Goal: Browse casually: Explore the website without a specific task or goal

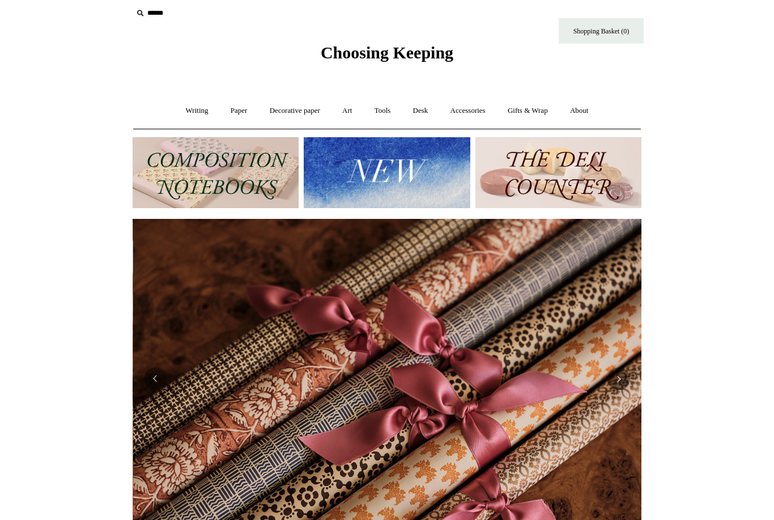
scroll to position [0, 1018]
click at [346, 109] on link "Art +" at bounding box center [347, 111] width 30 height 30
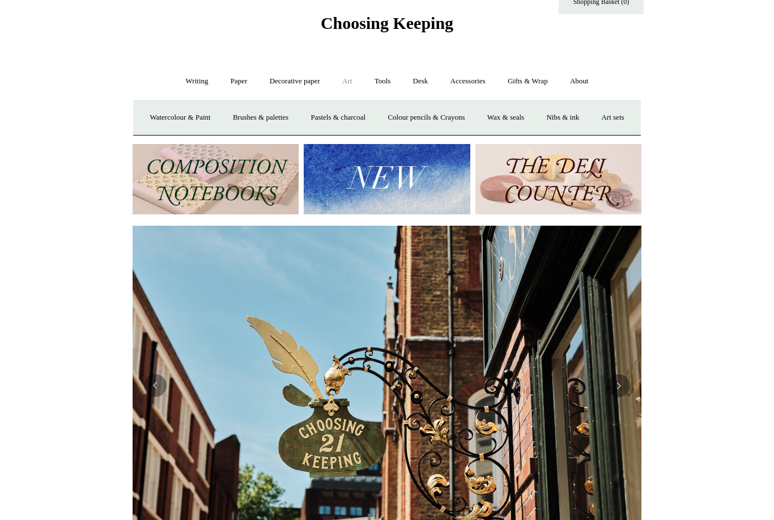
scroll to position [35, 0]
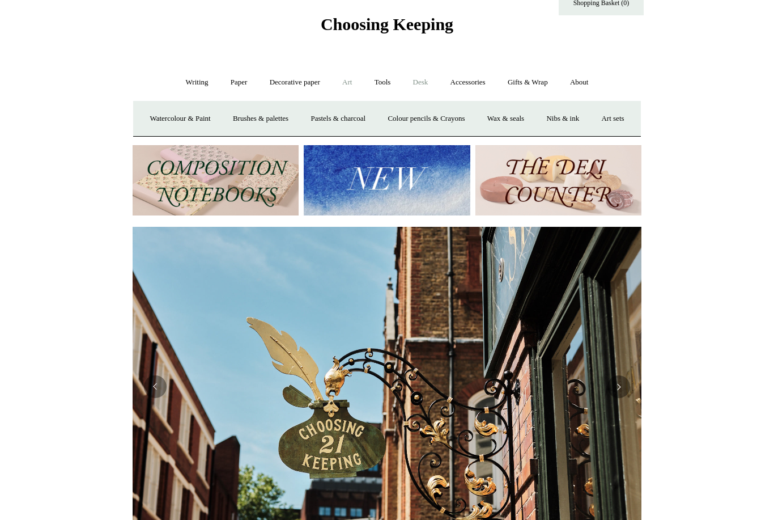
click at [427, 80] on link "Desk +" at bounding box center [421, 83] width 36 height 30
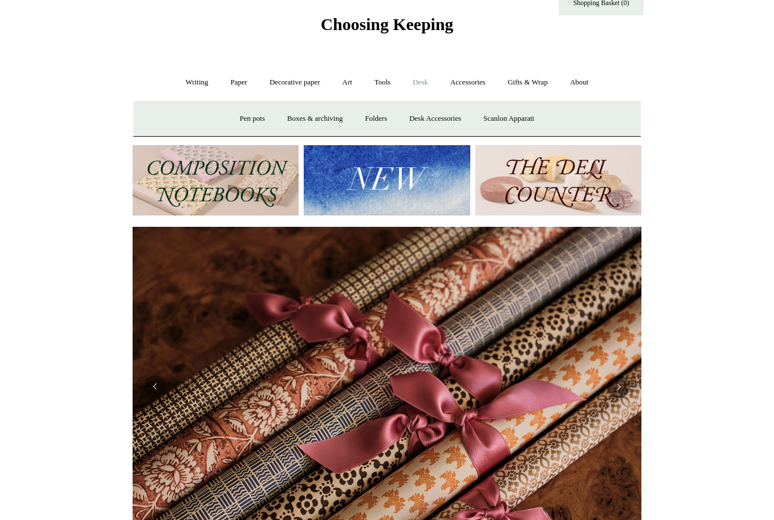
scroll to position [0, 1018]
click at [317, 124] on link "Boxes & archiving" at bounding box center [315, 119] width 76 height 30
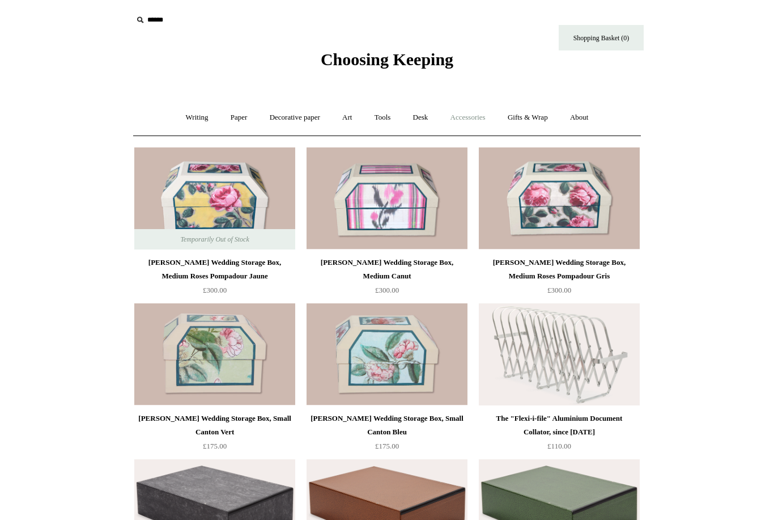
click at [484, 117] on link "Accessories +" at bounding box center [468, 118] width 56 height 30
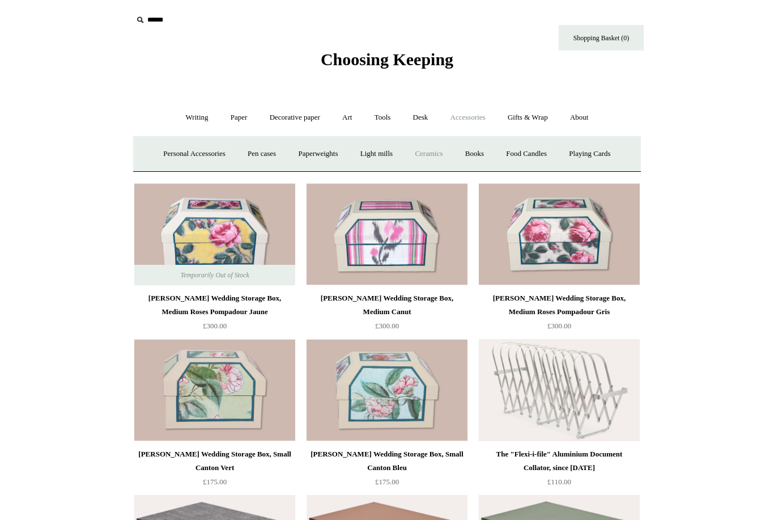
click at [437, 156] on link "Ceramics +" at bounding box center [429, 154] width 48 height 30
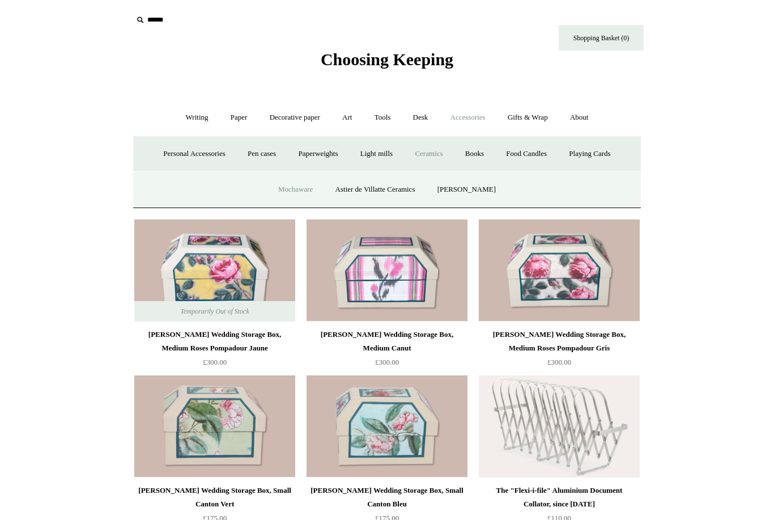
click at [296, 192] on link "Mochaware" at bounding box center [295, 190] width 55 height 30
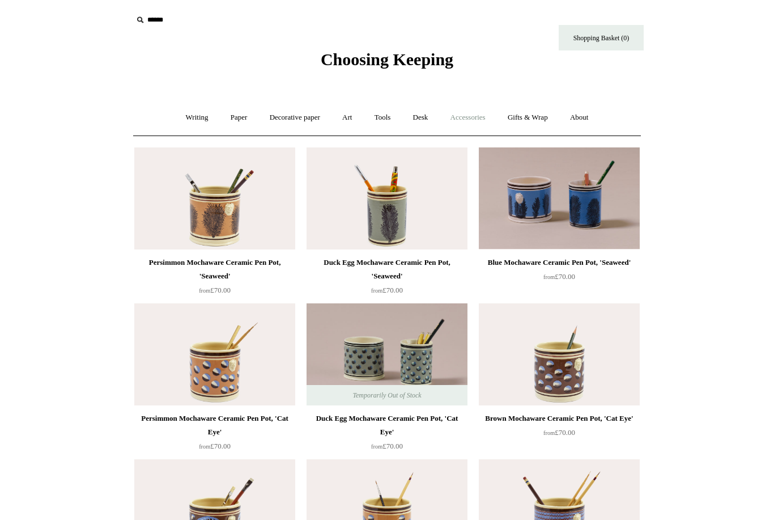
click at [472, 122] on link "Accessories +" at bounding box center [468, 118] width 56 height 30
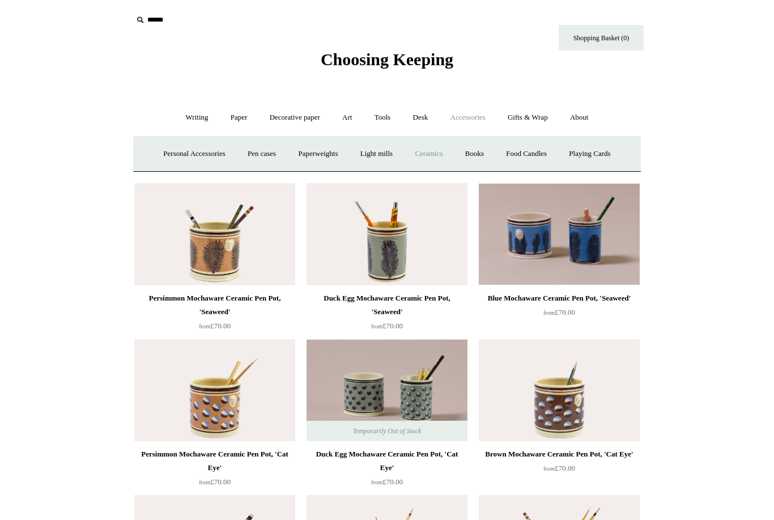
click at [432, 163] on link "Ceramics +" at bounding box center [429, 154] width 48 height 30
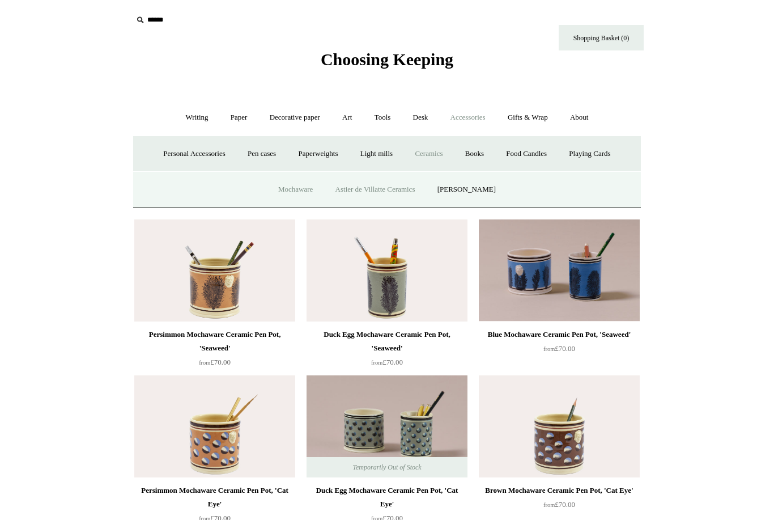
click at [385, 194] on link "Astier de Villatte Ceramics" at bounding box center [375, 190] width 100 height 30
click at [479, 195] on link "[PERSON_NAME]" at bounding box center [466, 190] width 79 height 30
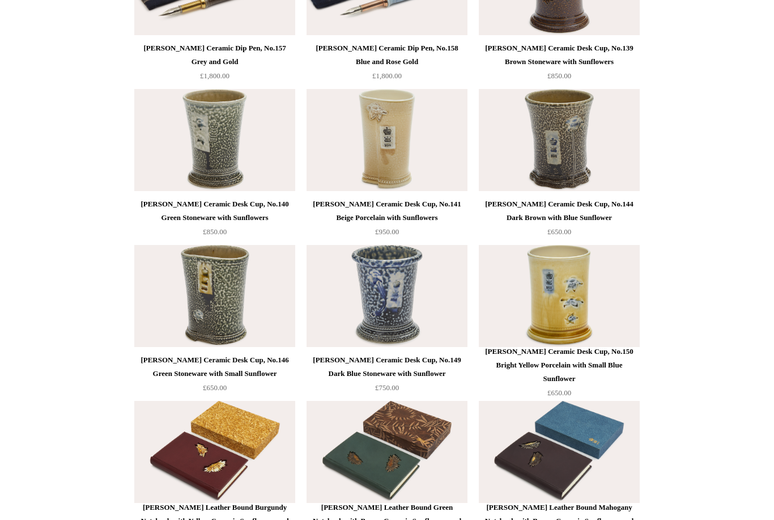
scroll to position [1305, 0]
click at [573, 211] on div "Steve Harrison Ceramic Desk Cup, No.144 Dark Brown with Blue Sunflower" at bounding box center [559, 210] width 155 height 27
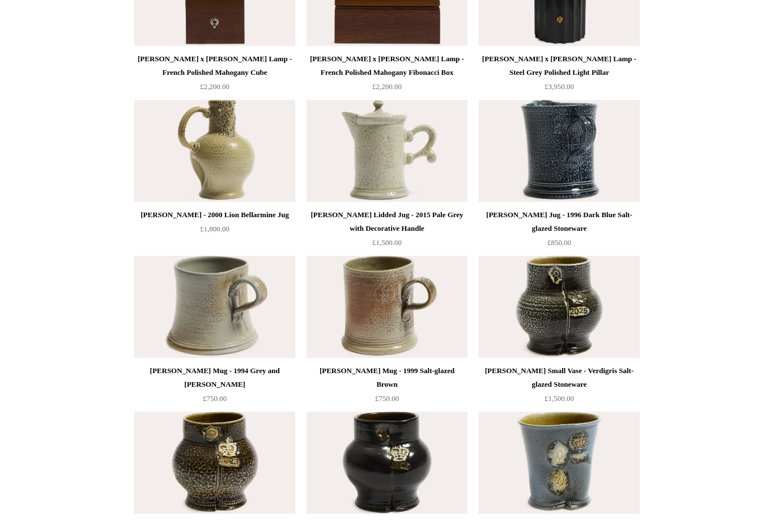
scroll to position [2096, 0]
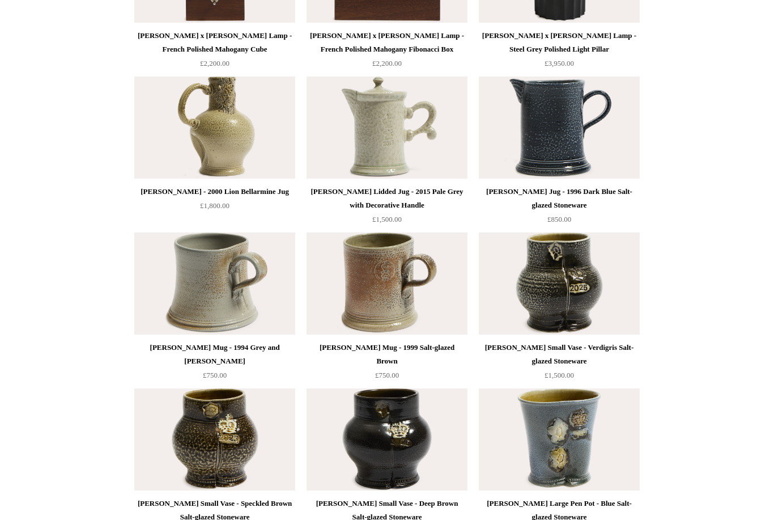
click at [564, 129] on img at bounding box center [559, 128] width 161 height 102
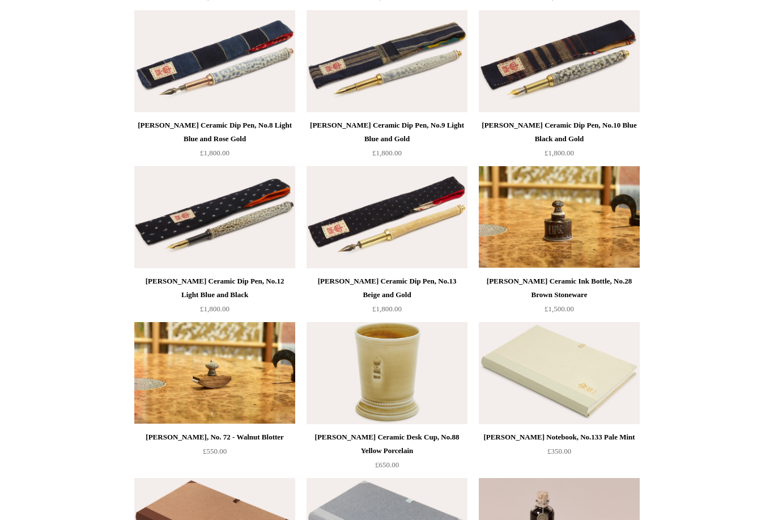
scroll to position [0, 0]
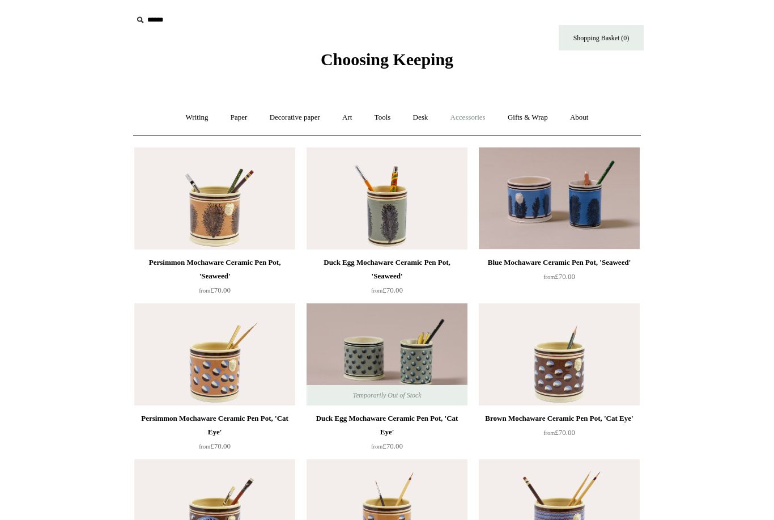
click at [471, 117] on link "Accessories +" at bounding box center [468, 118] width 56 height 30
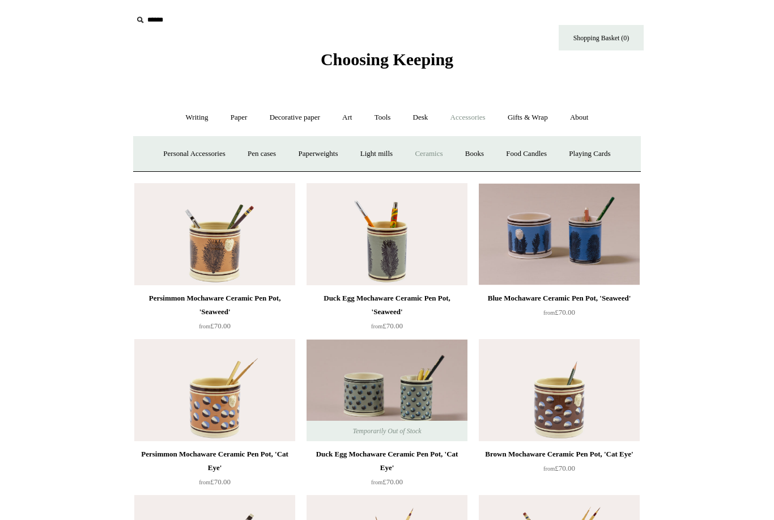
click at [434, 155] on link "Ceramics +" at bounding box center [429, 154] width 48 height 30
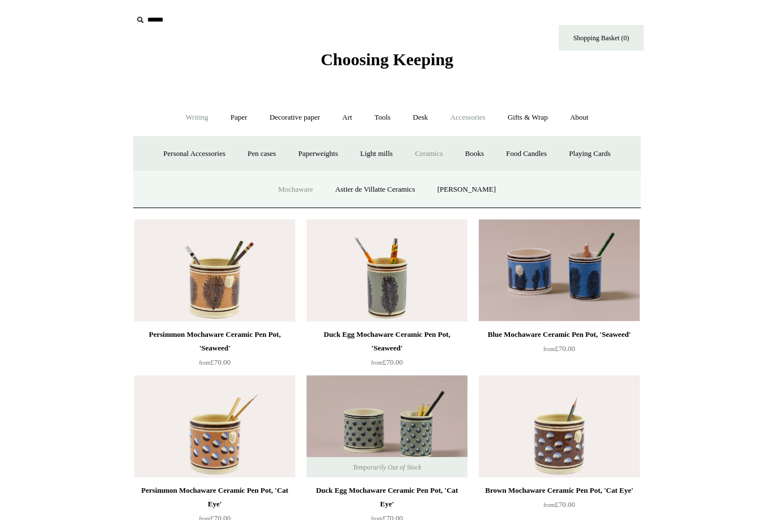
click at [186, 112] on link "Writing +" at bounding box center [197, 118] width 43 height 30
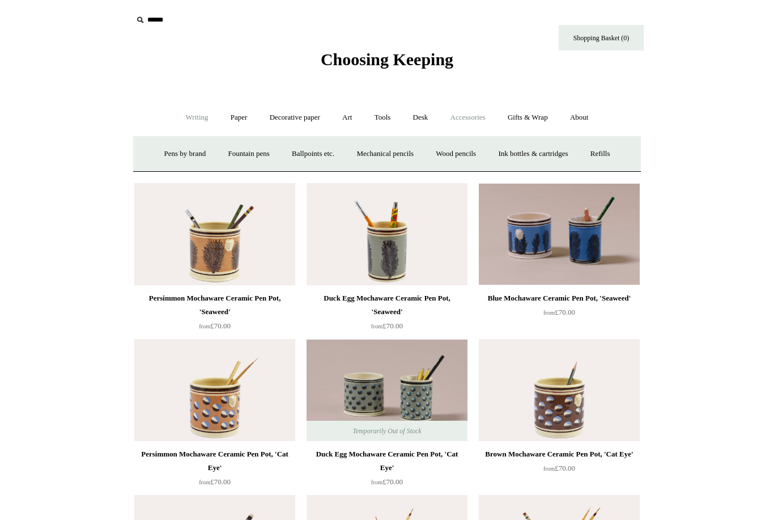
click at [475, 120] on link "Accessories +" at bounding box center [468, 118] width 56 height 30
click at [543, 149] on link "Food Candles" at bounding box center [526, 154] width 61 height 30
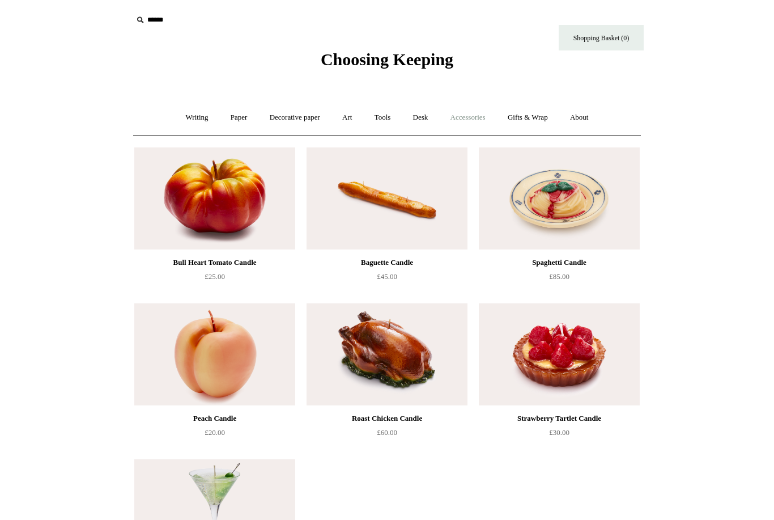
click at [473, 121] on link "Accessories +" at bounding box center [468, 118] width 56 height 30
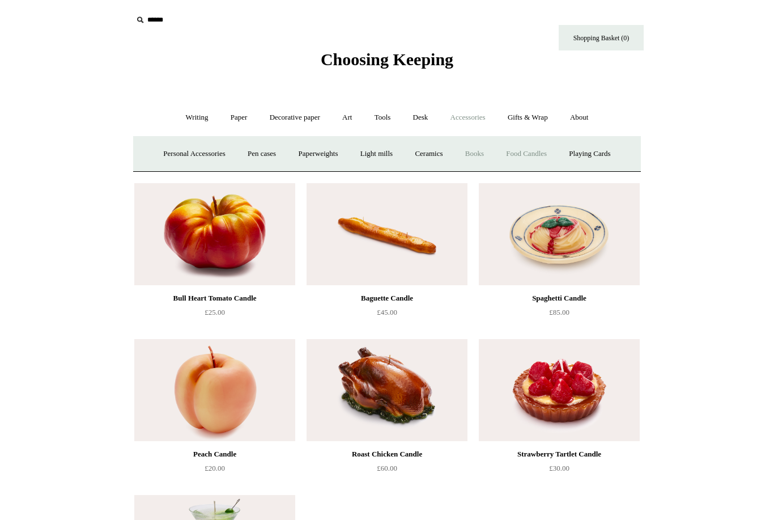
click at [482, 155] on link "Books" at bounding box center [474, 154] width 39 height 30
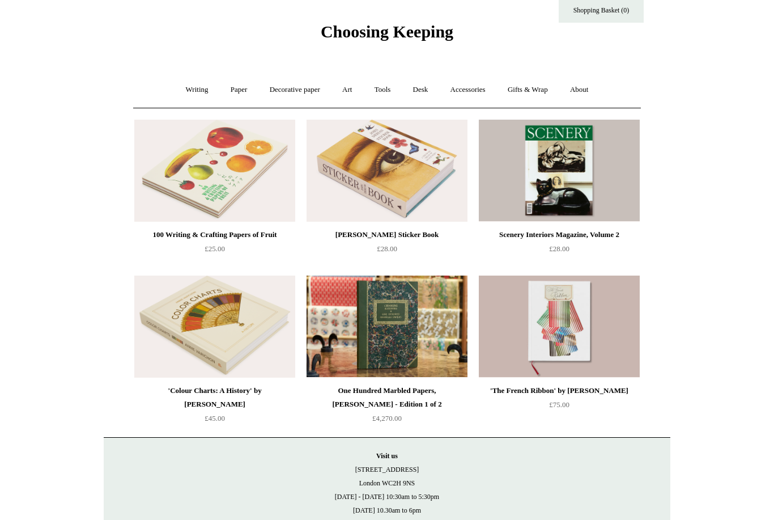
scroll to position [22, 0]
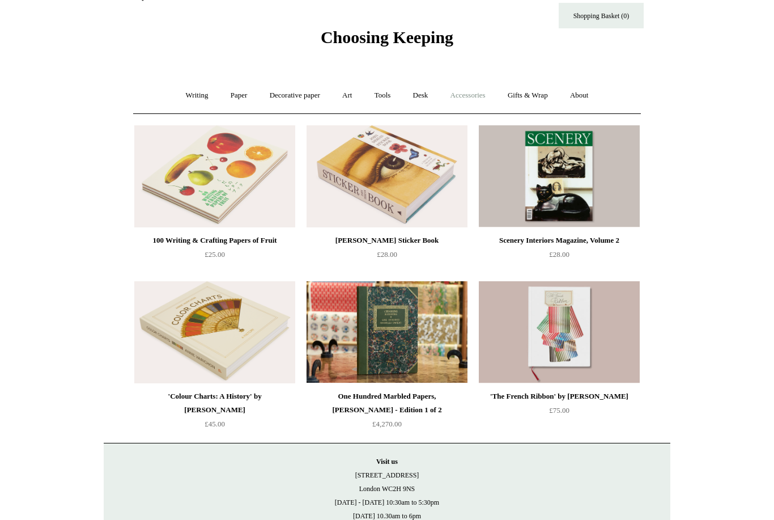
click at [463, 99] on link "Accessories +" at bounding box center [468, 95] width 56 height 30
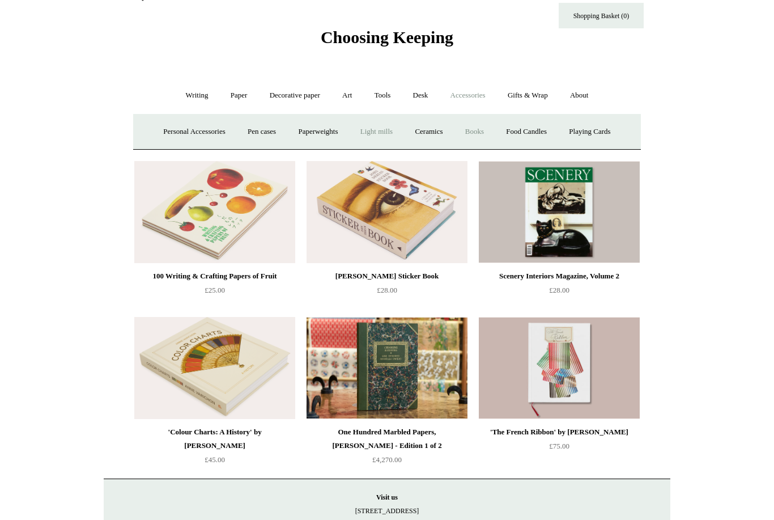
click at [372, 133] on link "Light mills" at bounding box center [376, 132] width 53 height 30
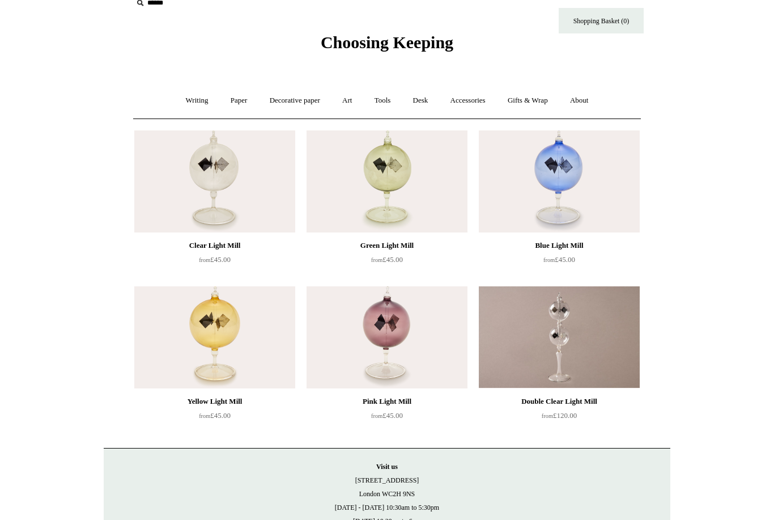
scroll to position [17, 0]
click at [227, 216] on img at bounding box center [214, 181] width 161 height 102
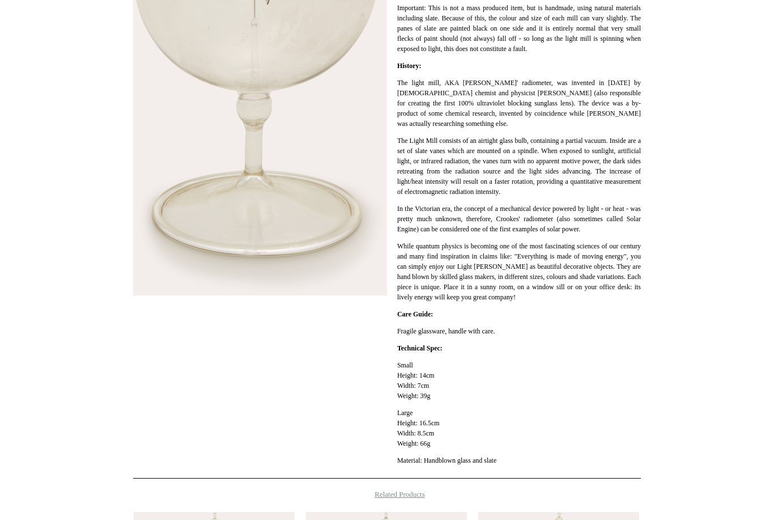
scroll to position [382, 0]
click at [286, 347] on div "**********" at bounding box center [387, 130] width 508 height 696
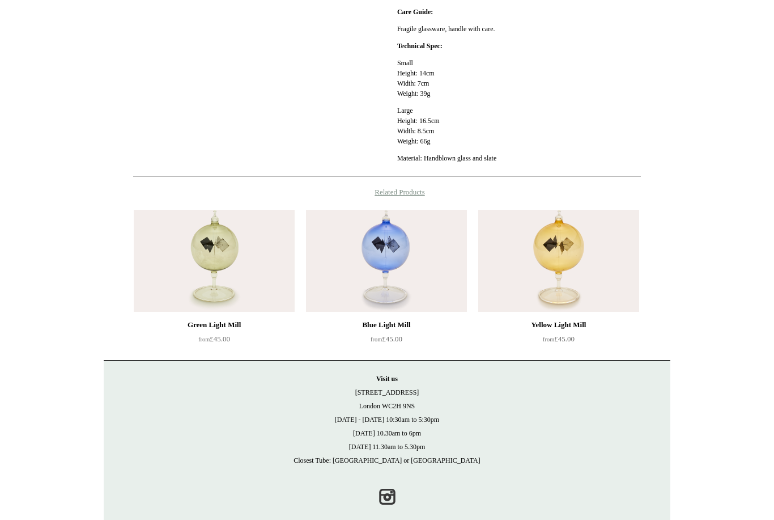
scroll to position [683, 0]
click at [240, 291] on img at bounding box center [214, 262] width 161 height 102
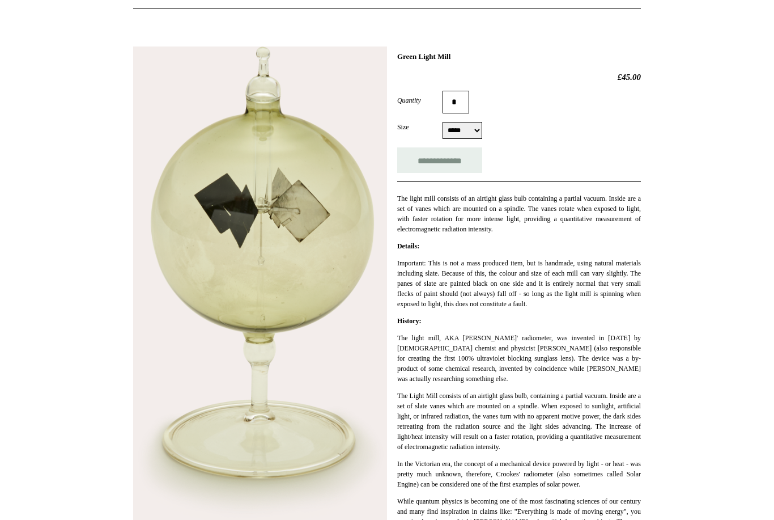
scroll to position [128, 0]
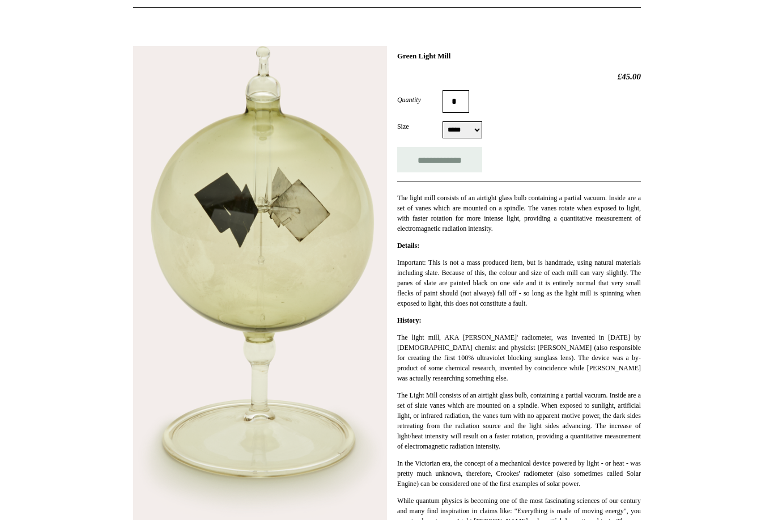
click at [474, 130] on select "***** *****" at bounding box center [463, 129] width 40 height 17
select select "*****"
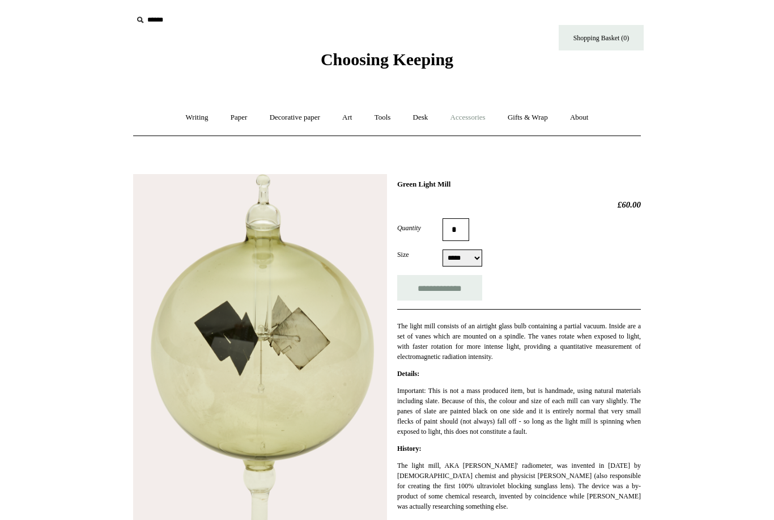
click at [466, 125] on link "Accessories +" at bounding box center [468, 118] width 56 height 30
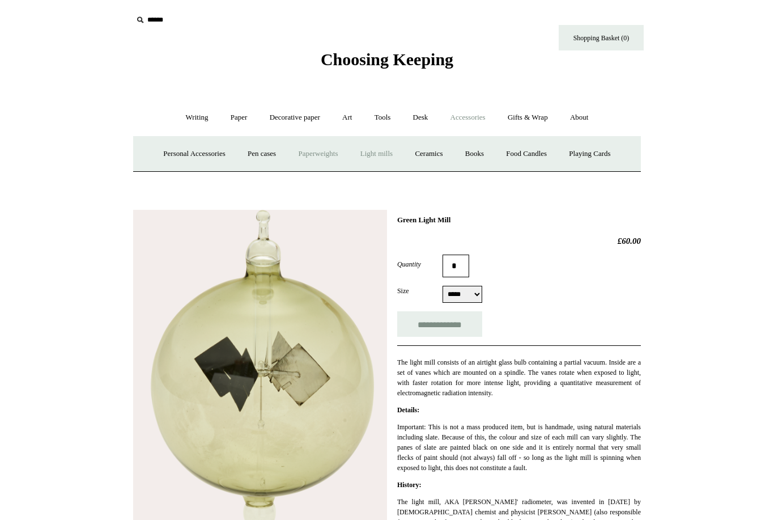
click at [321, 150] on link "Paperweights +" at bounding box center [318, 154] width 60 height 30
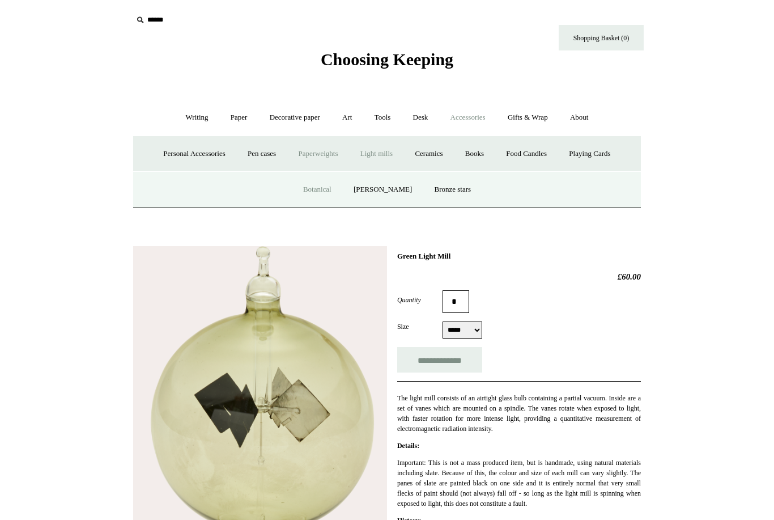
click at [324, 187] on link "Botanical" at bounding box center [317, 190] width 49 height 30
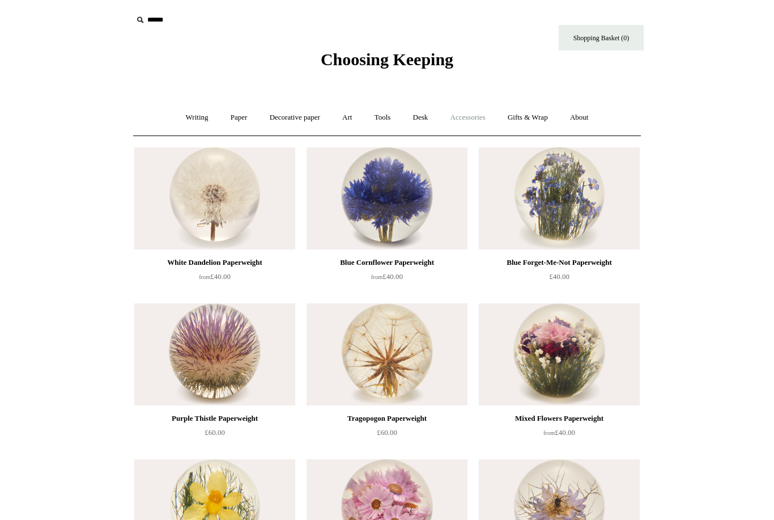
click at [470, 127] on link "Accessories +" at bounding box center [468, 118] width 56 height 30
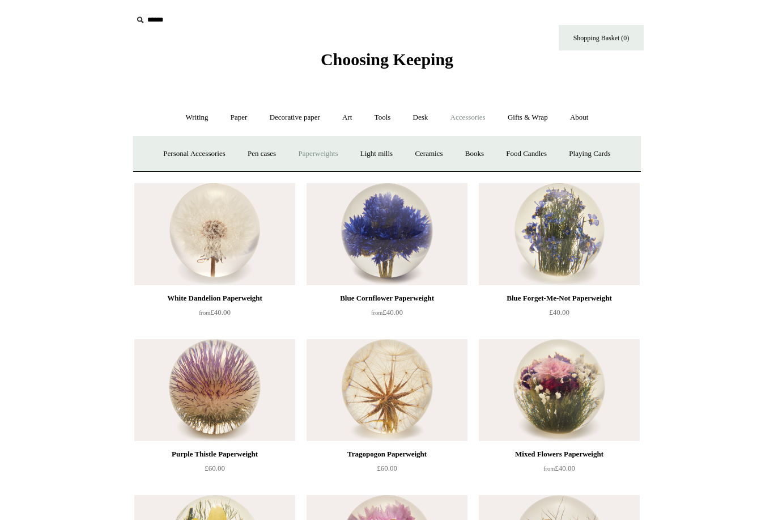
click at [316, 161] on link "Paperweights +" at bounding box center [318, 154] width 60 height 30
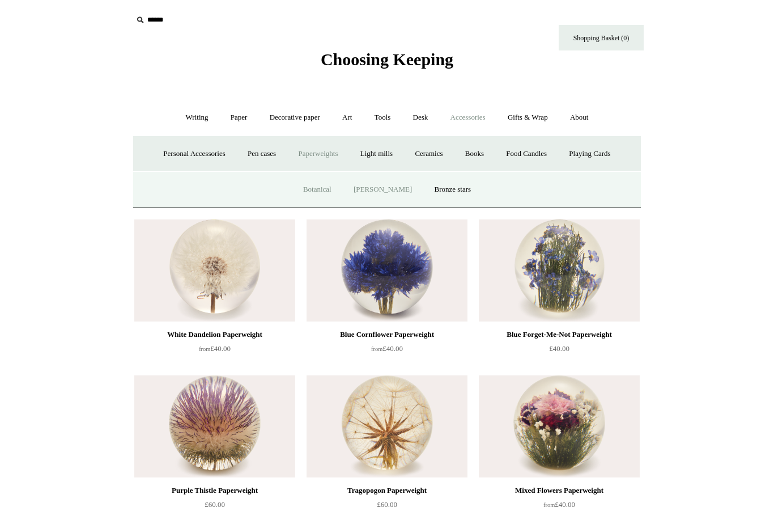
click at [384, 190] on link "[PERSON_NAME]" at bounding box center [382, 190] width 79 height 30
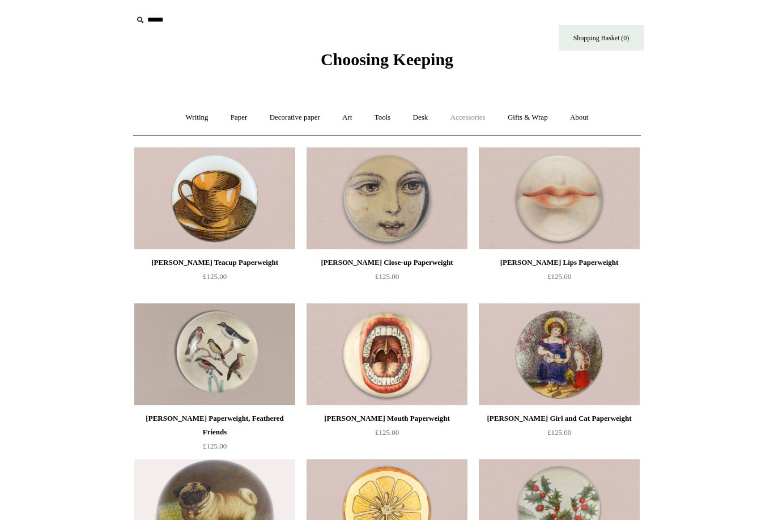
click at [478, 116] on link "Accessories +" at bounding box center [468, 118] width 56 height 30
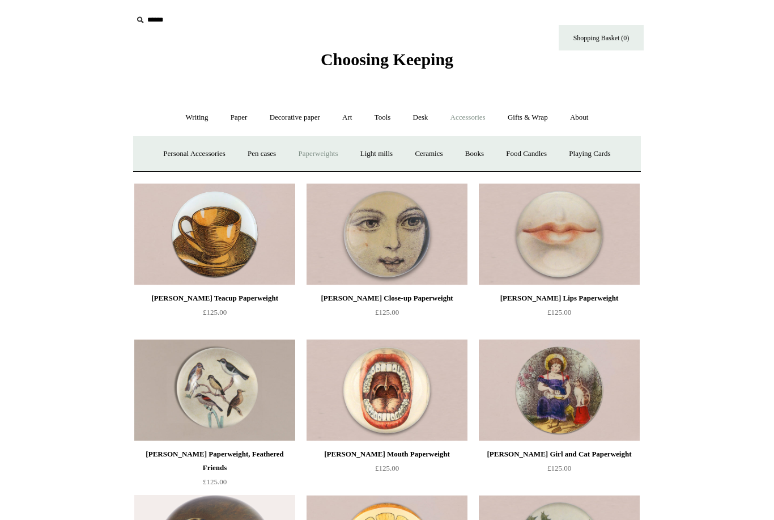
click at [310, 154] on link "Paperweights +" at bounding box center [318, 154] width 60 height 30
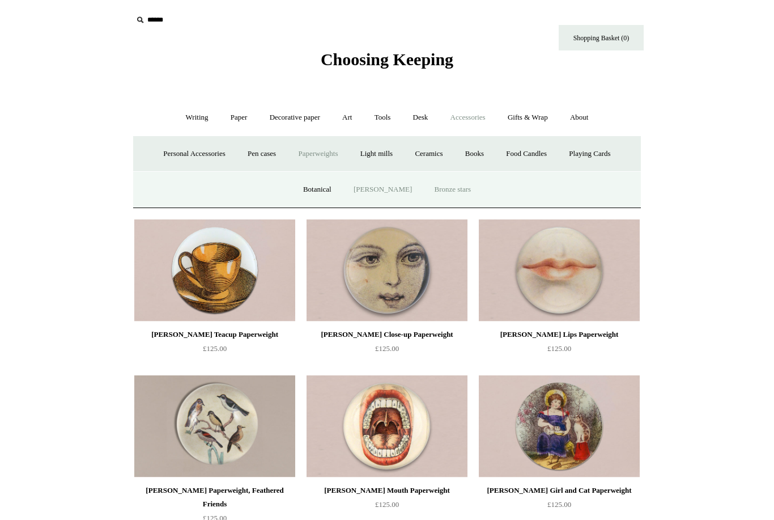
click at [441, 191] on link "Bronze stars" at bounding box center [452, 190] width 57 height 30
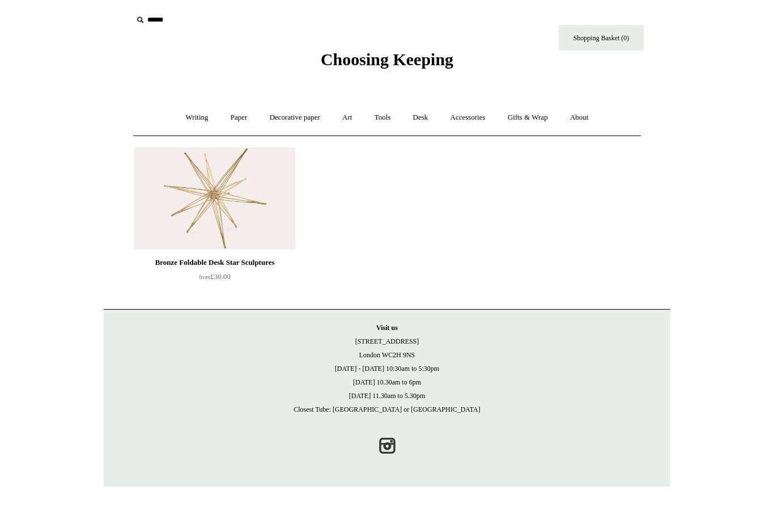
click at [236, 193] on img at bounding box center [214, 198] width 161 height 102
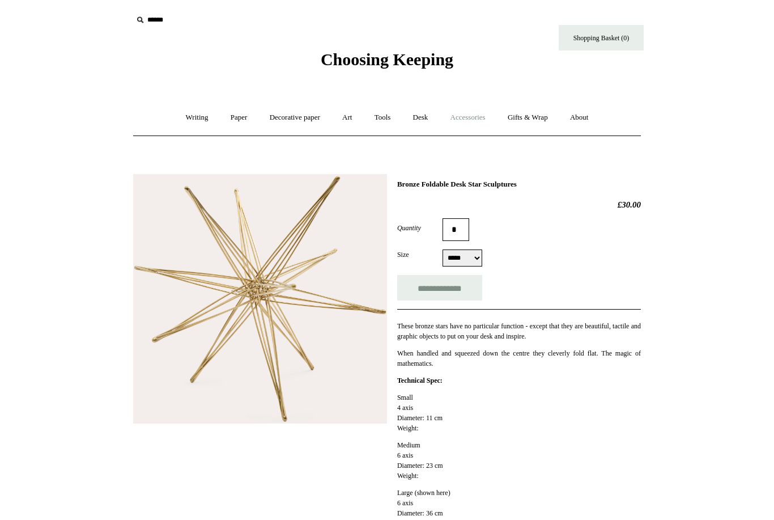
click at [474, 112] on link "Accessories +" at bounding box center [468, 118] width 56 height 30
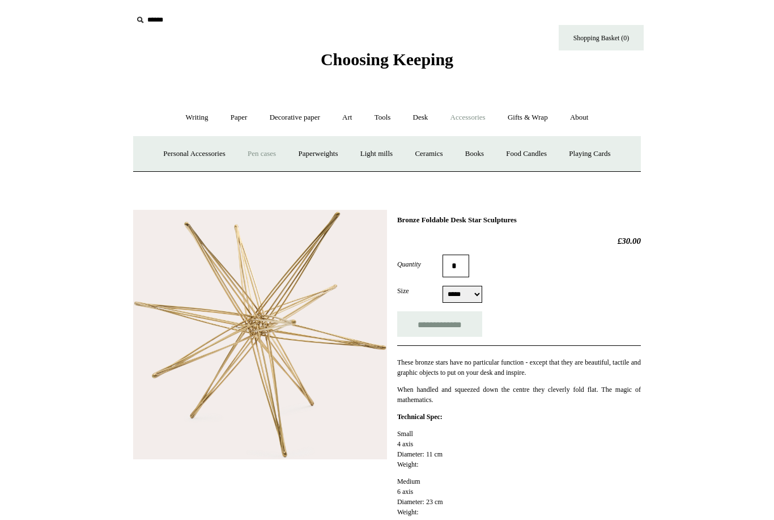
click at [260, 156] on link "Pen cases" at bounding box center [261, 154] width 49 height 30
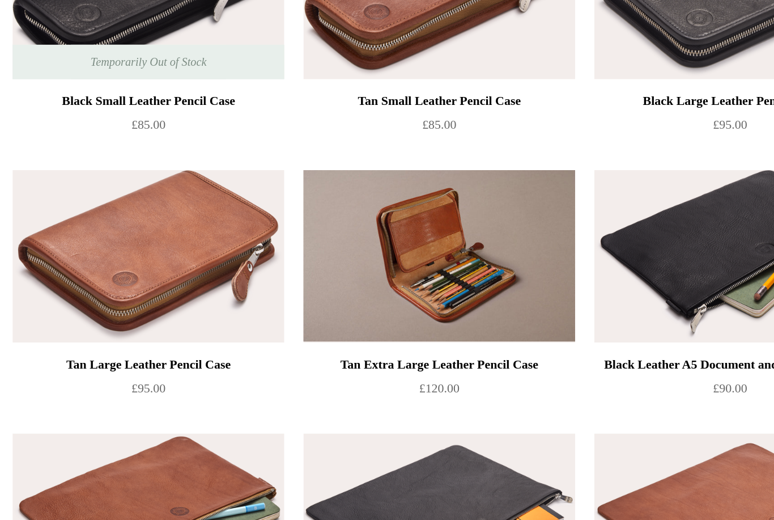
scroll to position [864, 0]
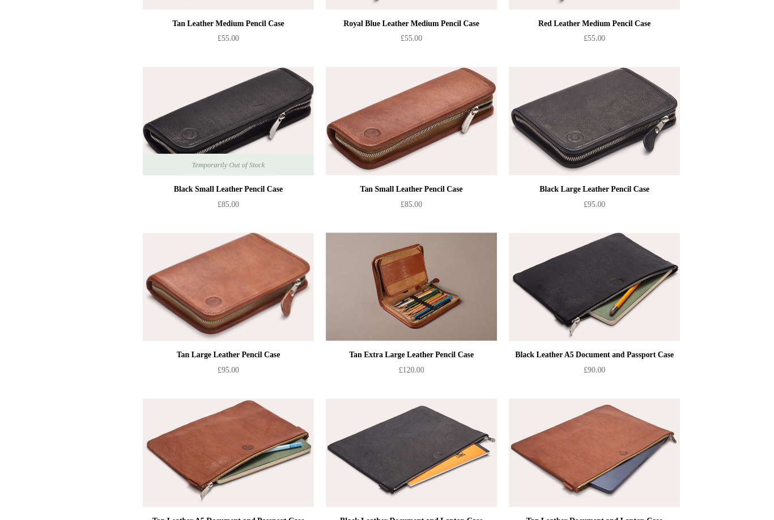
click at [416, 327] on div "Tan Extra Large Leather Pencil Case" at bounding box center [386, 334] width 155 height 14
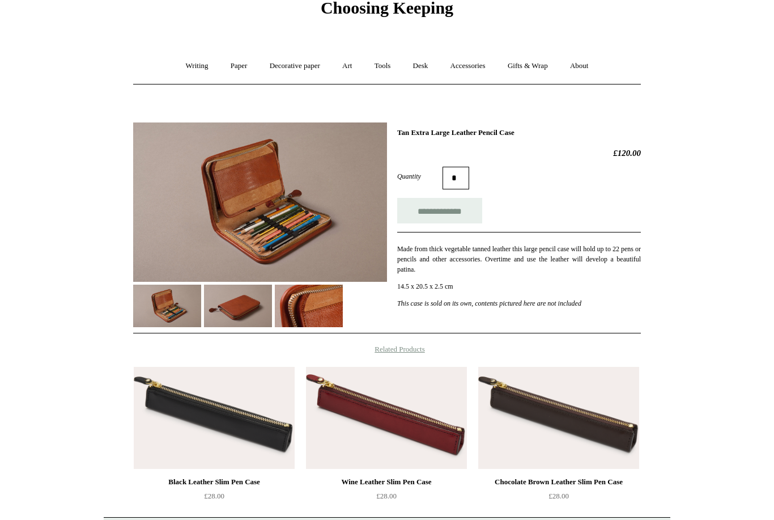
scroll to position [52, 0]
click at [249, 301] on img at bounding box center [238, 305] width 68 height 42
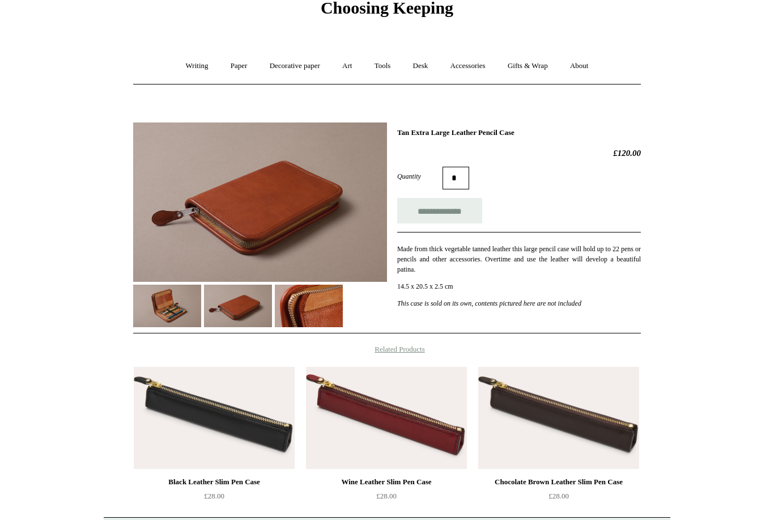
click at [320, 322] on img at bounding box center [309, 305] width 68 height 42
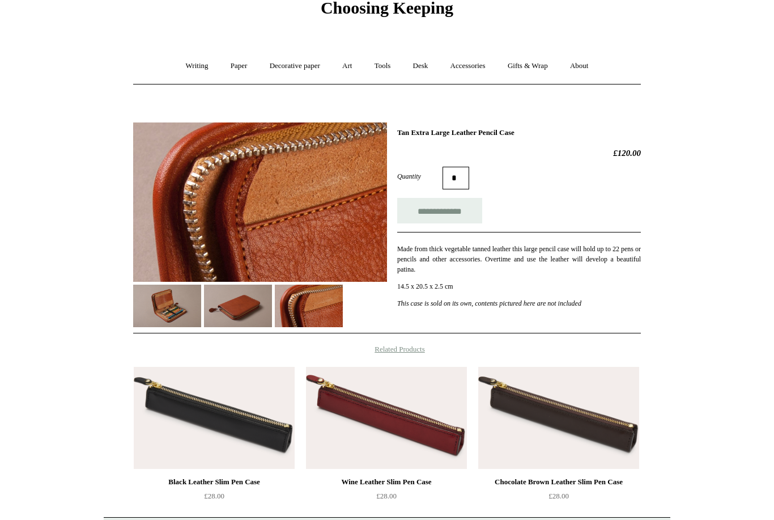
click at [163, 322] on img at bounding box center [167, 305] width 68 height 42
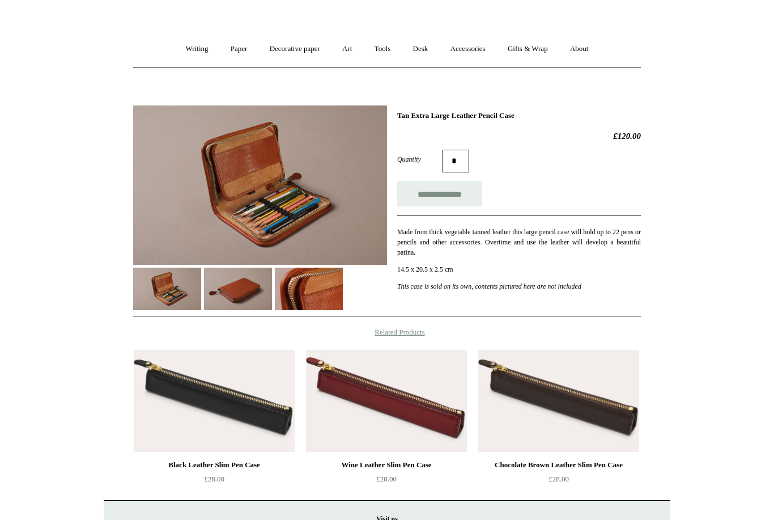
scroll to position [0, 0]
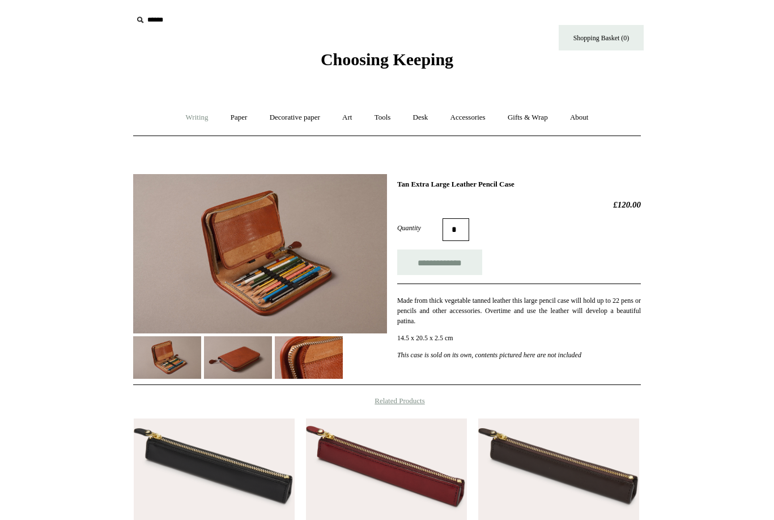
click at [201, 119] on link "Writing +" at bounding box center [197, 118] width 43 height 30
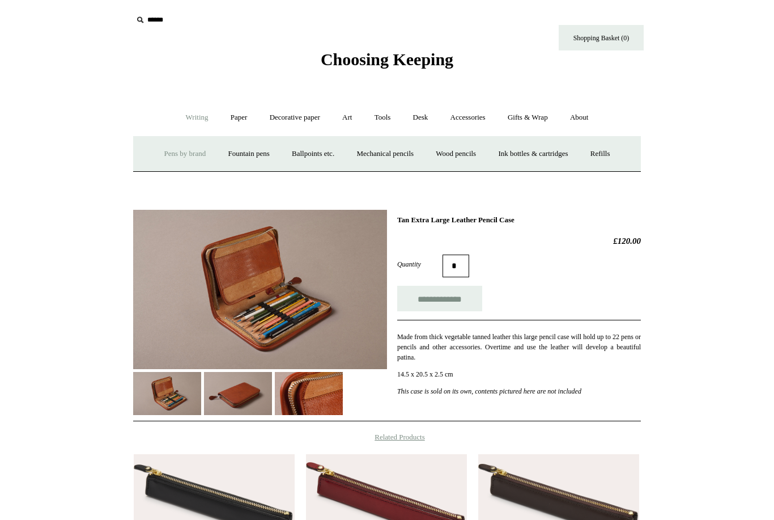
click at [182, 155] on link "Pens by brand +" at bounding box center [185, 154] width 62 height 30
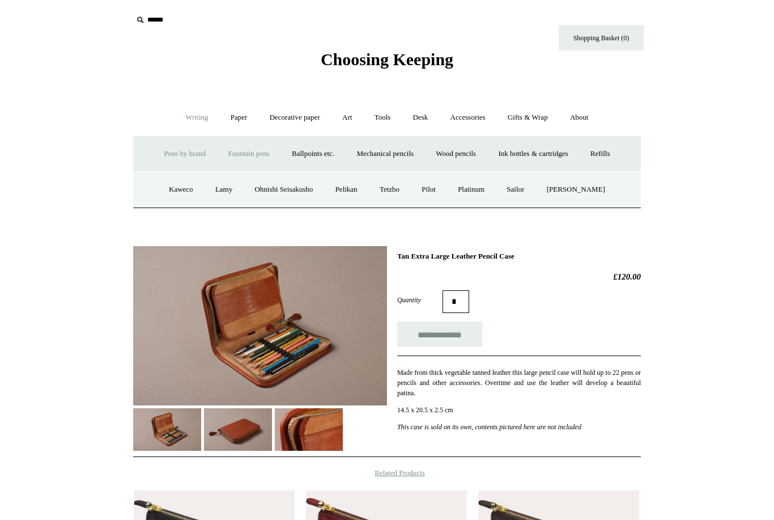
click at [249, 152] on link "Fountain pens +" at bounding box center [249, 154] width 62 height 30
click at [175, 196] on link "All" at bounding box center [187, 190] width 30 height 30
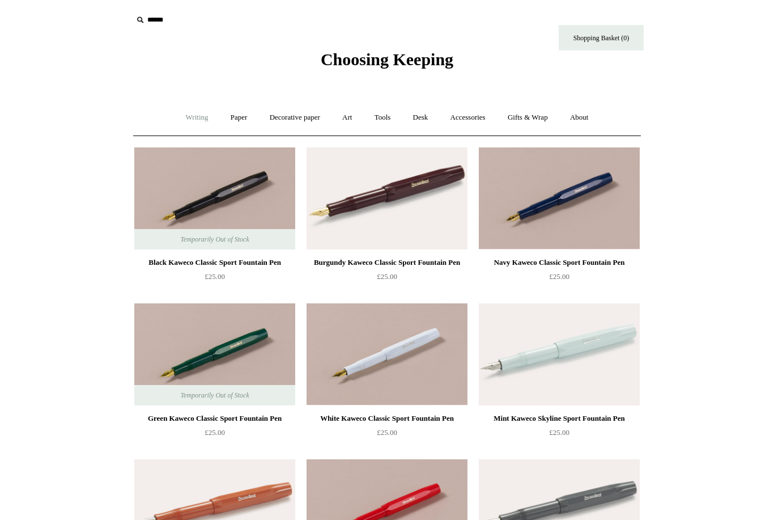
click at [181, 121] on link "Writing +" at bounding box center [197, 118] width 43 height 30
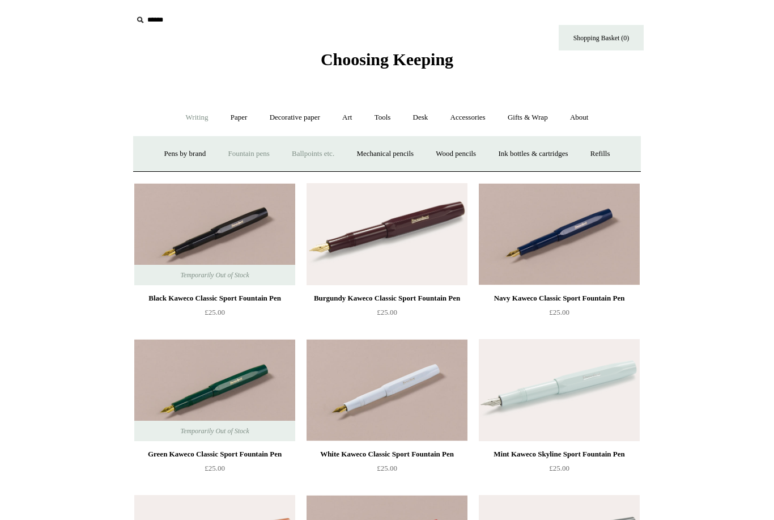
click at [321, 159] on link "Ballpoints etc. +" at bounding box center [313, 154] width 63 height 30
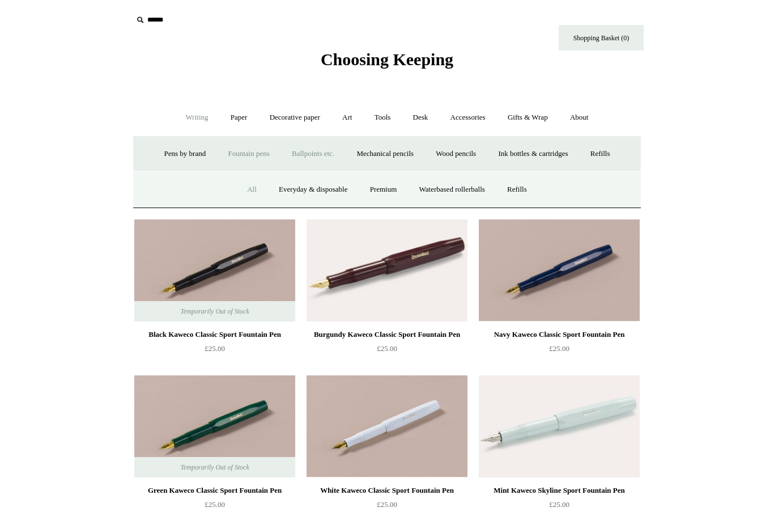
click at [243, 184] on link "All" at bounding box center [252, 190] width 30 height 30
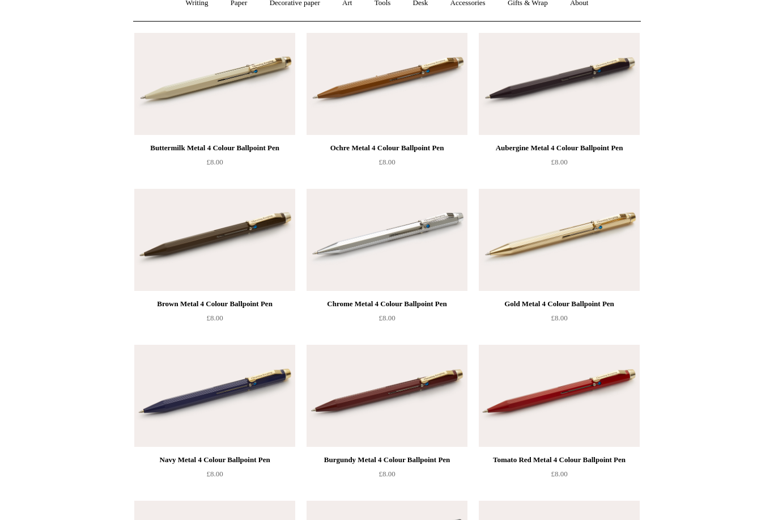
scroll to position [107, 0]
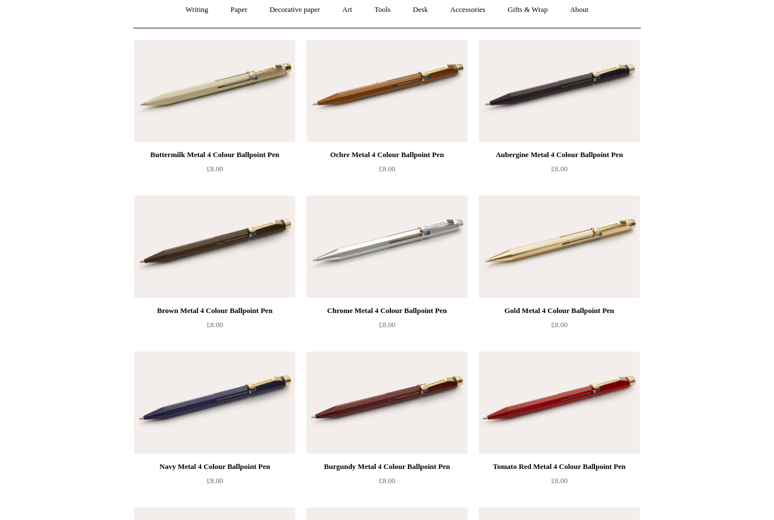
click at [360, 148] on div "Ochre Metal 4 Colour Ballpoint Pen" at bounding box center [386, 155] width 155 height 14
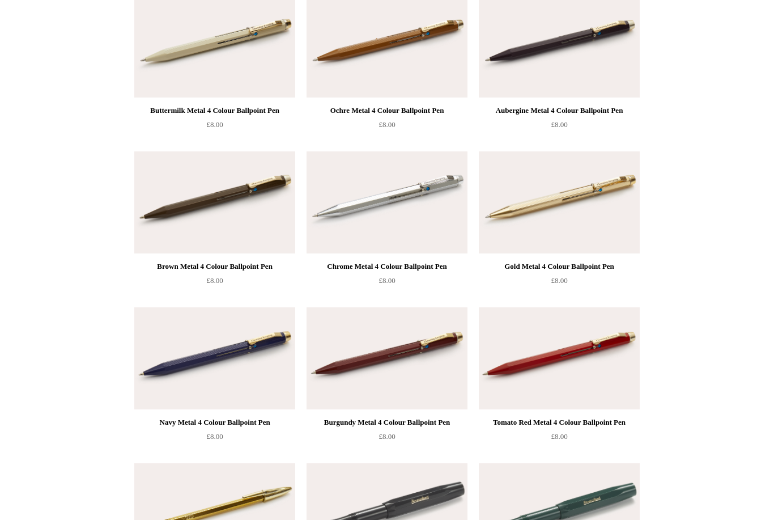
scroll to position [0, 0]
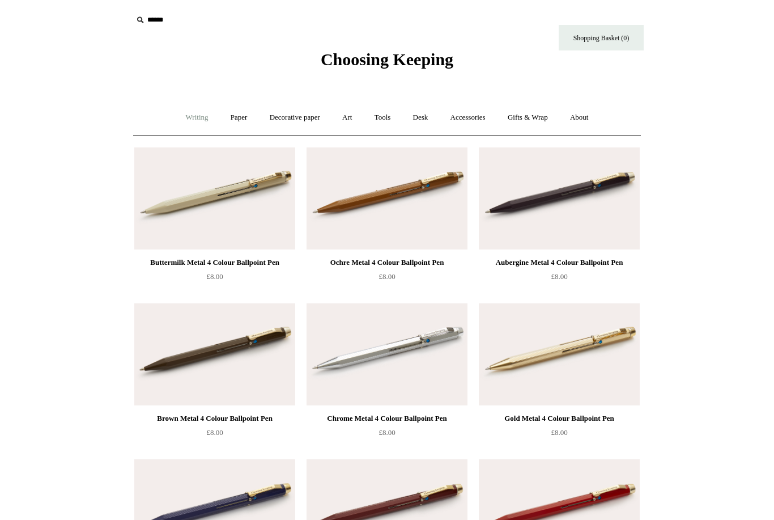
click at [188, 120] on link "Writing +" at bounding box center [197, 118] width 43 height 30
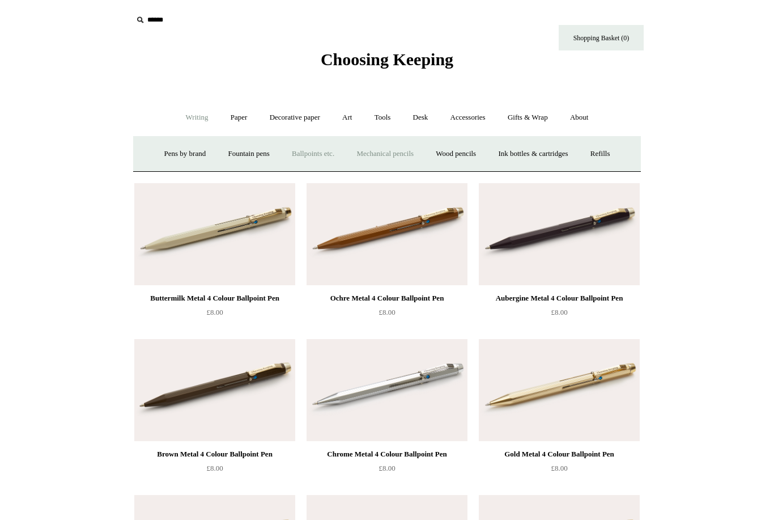
click at [389, 159] on link "Mechanical pencils +" at bounding box center [385, 154] width 78 height 30
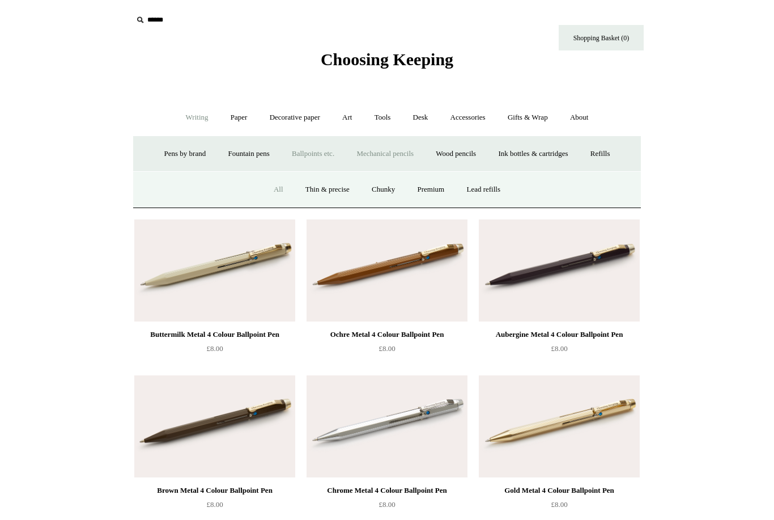
click at [269, 196] on link "All" at bounding box center [278, 190] width 30 height 30
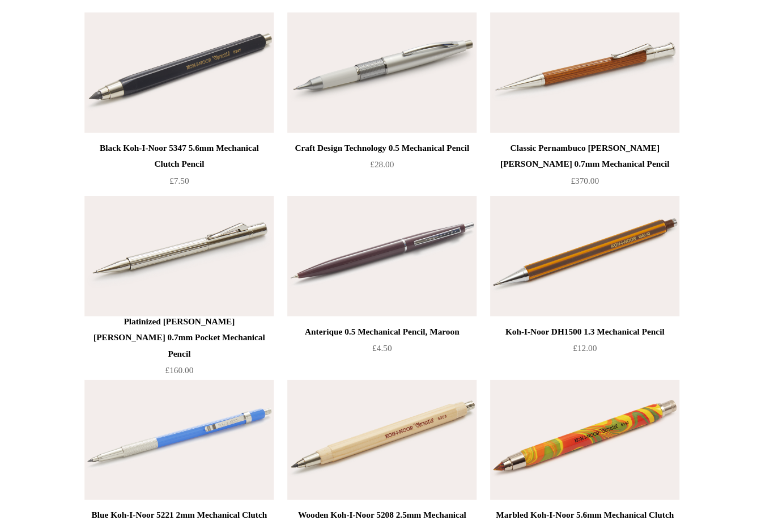
scroll to position [2151, 0]
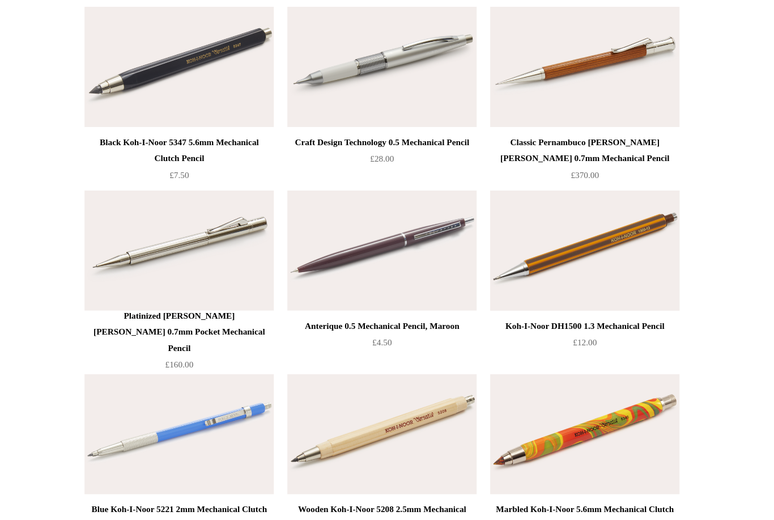
click at [491, 220] on img at bounding box center [559, 228] width 161 height 102
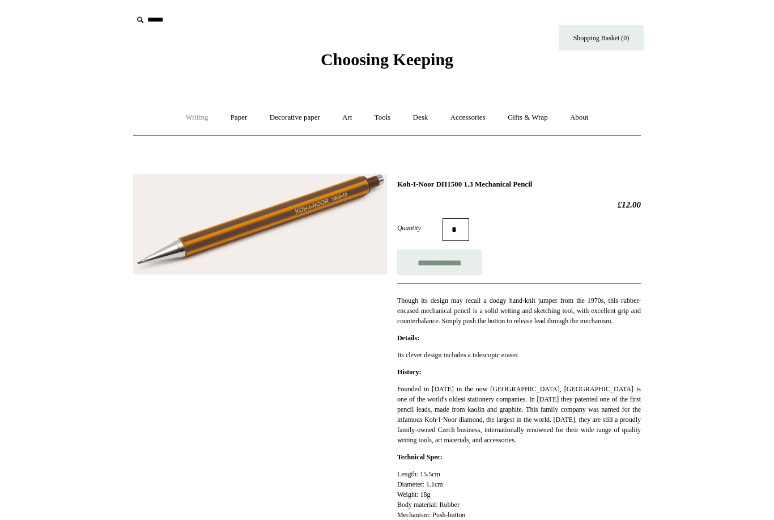
click at [192, 115] on link "Writing +" at bounding box center [197, 118] width 43 height 30
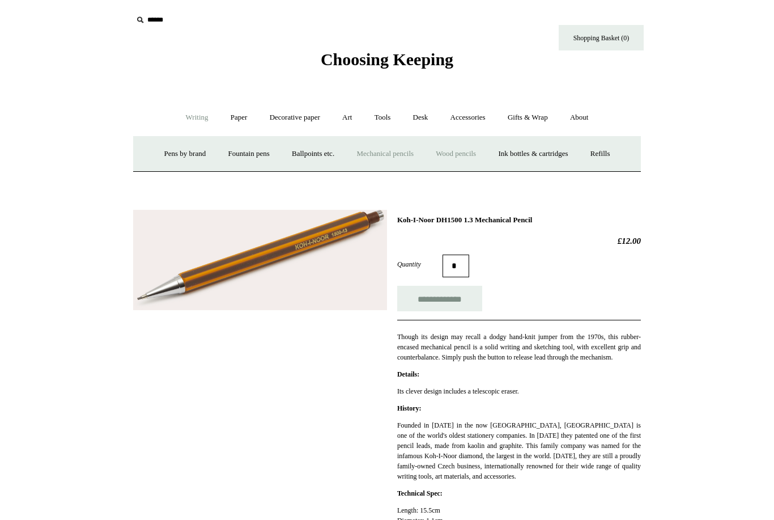
click at [467, 158] on link "Wood pencils +" at bounding box center [456, 154] width 61 height 30
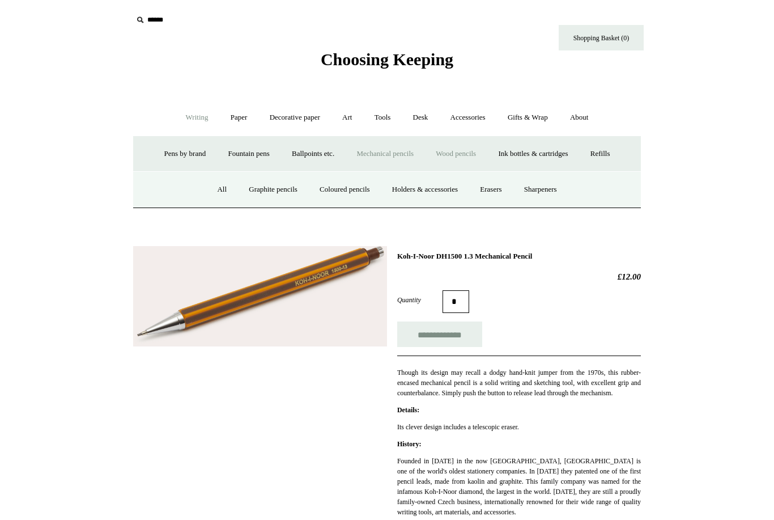
click at [471, 154] on link "Wood pencils -" at bounding box center [456, 154] width 61 height 30
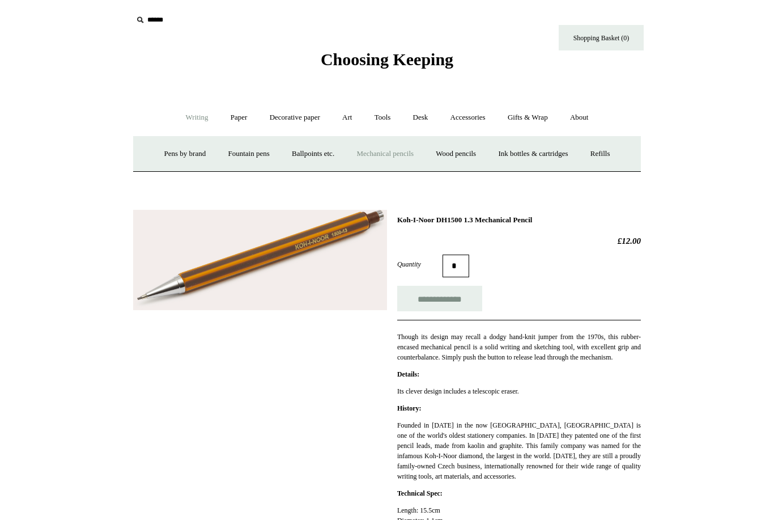
click at [385, 155] on link "Mechanical pencils +" at bounding box center [385, 154] width 78 height 30
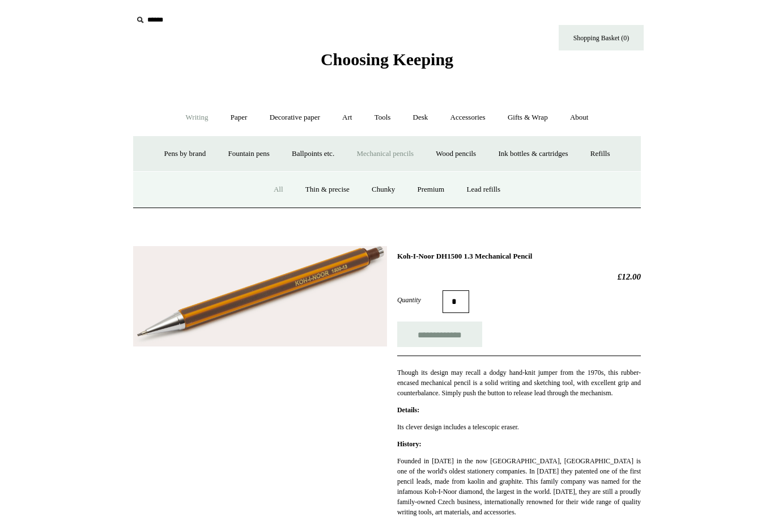
click at [274, 197] on link "All" at bounding box center [278, 190] width 30 height 30
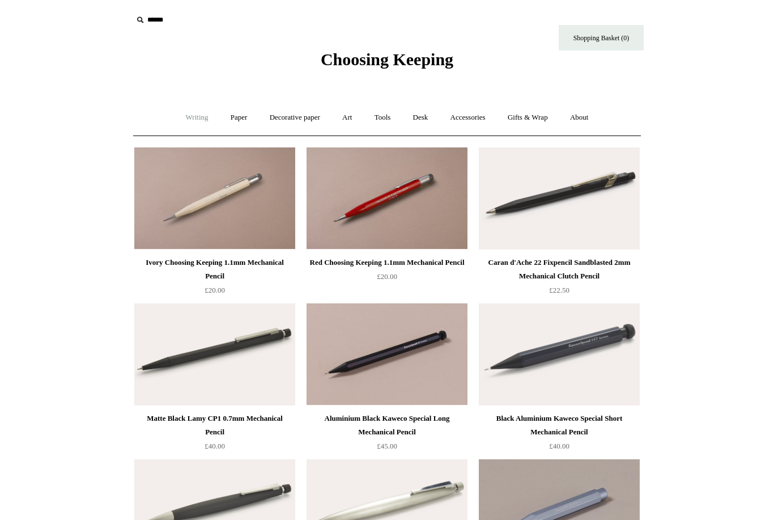
click at [188, 122] on link "Writing +" at bounding box center [197, 118] width 43 height 30
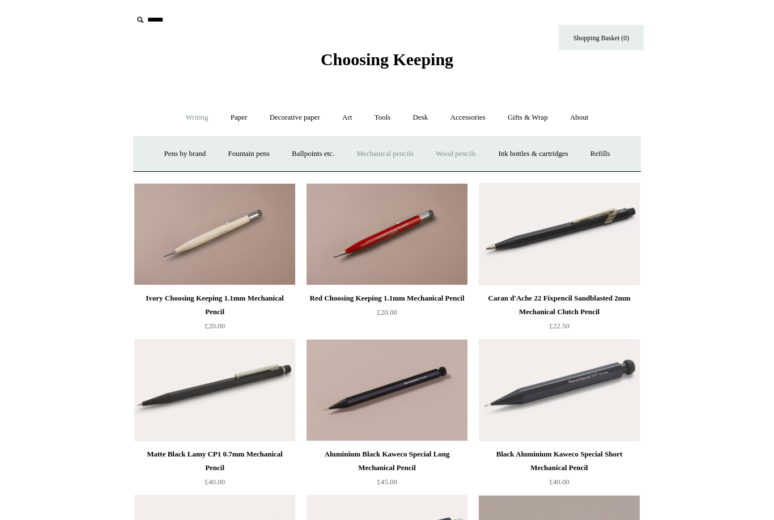
click at [460, 159] on link "Wood pencils +" at bounding box center [456, 154] width 61 height 30
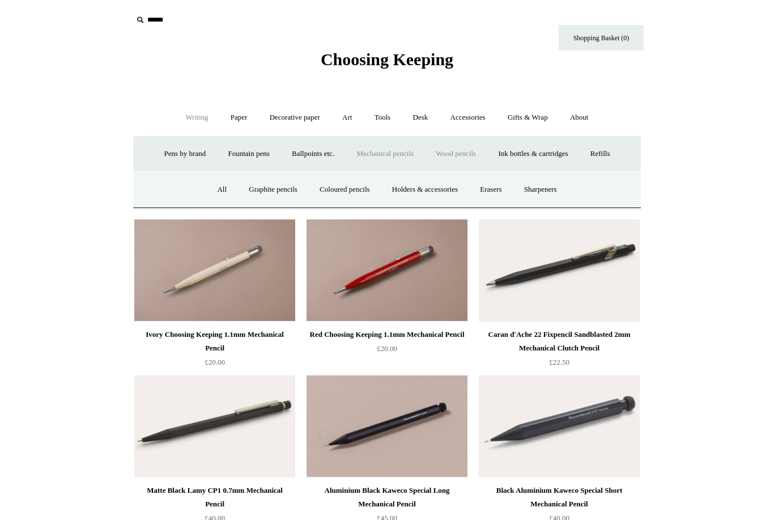
click at [461, 161] on link "Wood pencils -" at bounding box center [456, 154] width 61 height 30
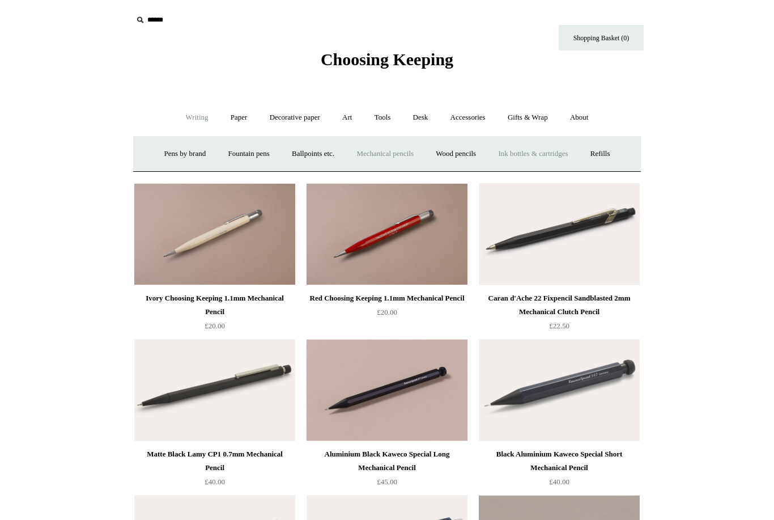
click at [540, 155] on link "Ink bottles & cartridges +" at bounding box center [533, 154] width 90 height 30
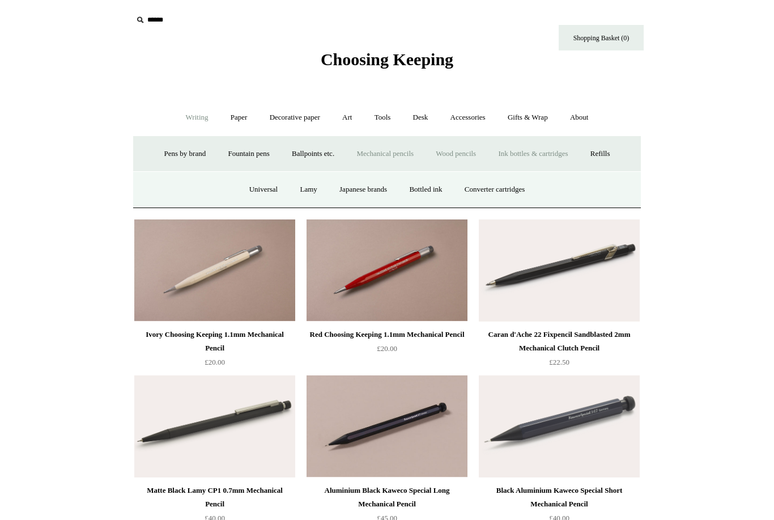
click at [477, 155] on link "Wood pencils +" at bounding box center [456, 154] width 61 height 30
click at [211, 196] on link "All" at bounding box center [222, 190] width 30 height 30
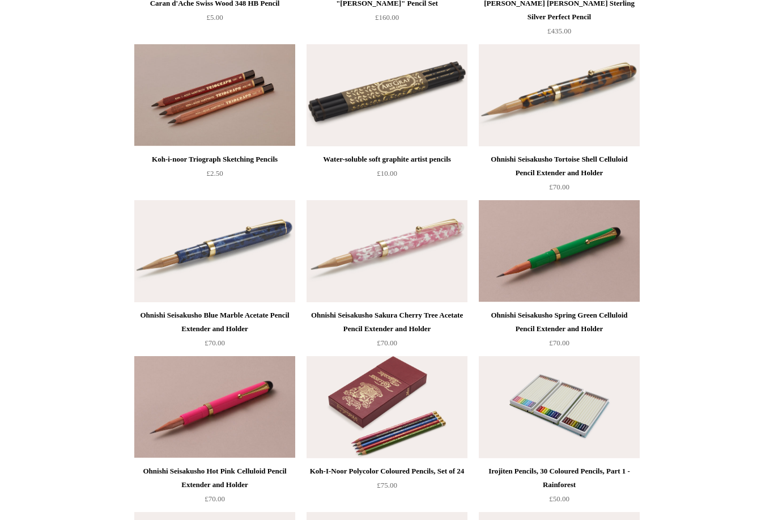
scroll to position [259, 0]
click at [573, 158] on div "Ohnishi Seisakusho Tortoise Shell Celluloid Pencil Extender and Holder" at bounding box center [559, 165] width 155 height 27
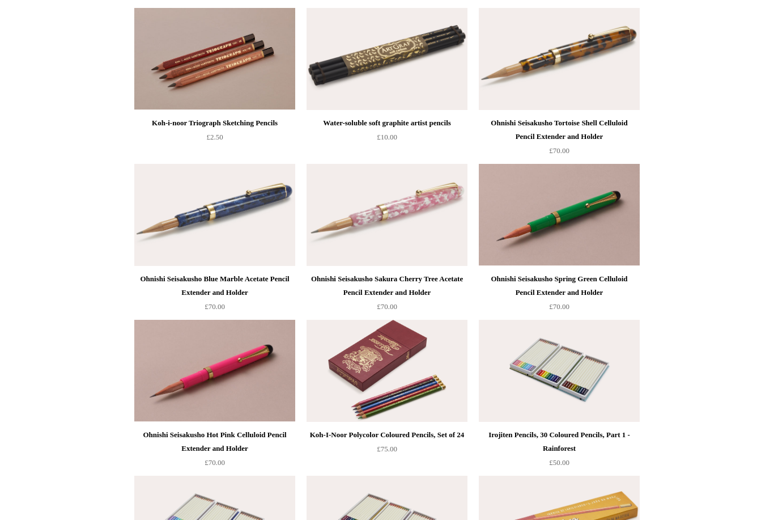
scroll to position [325, 0]
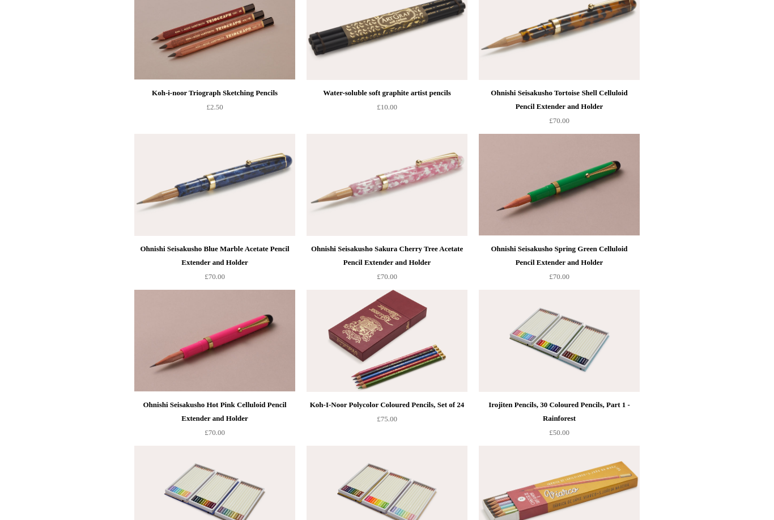
click at [421, 409] on div "Koh-I-Noor Polycolor Coloured Pencils, Set of 24" at bounding box center [386, 405] width 155 height 14
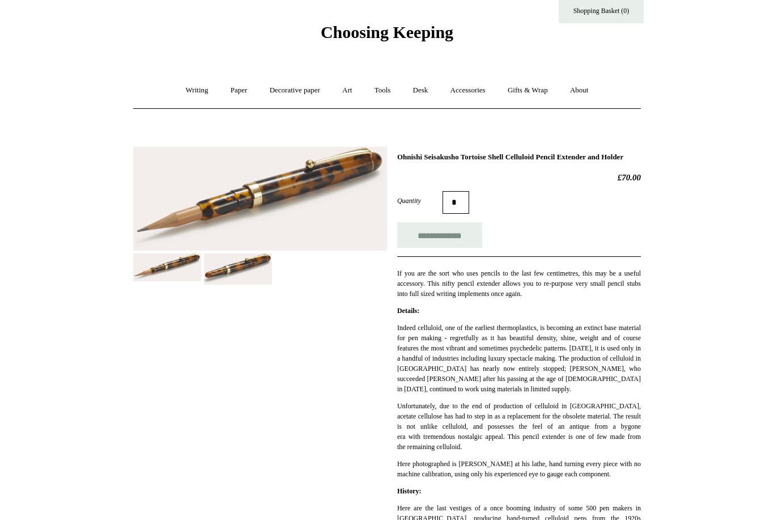
scroll to position [32, 0]
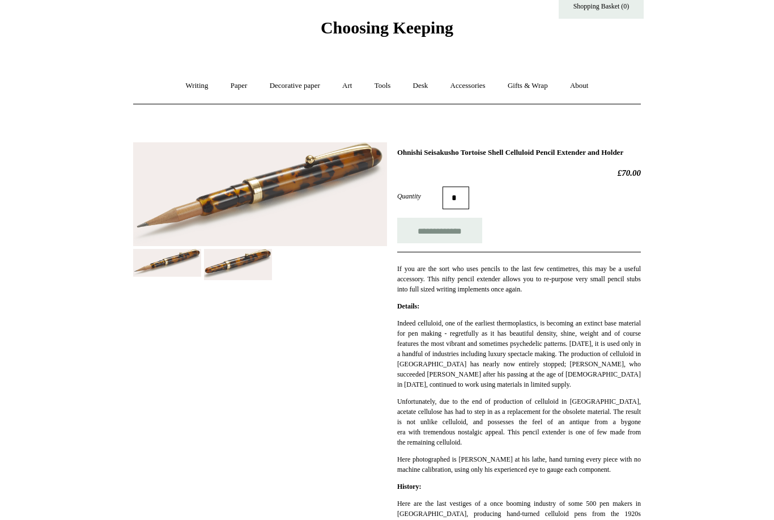
click at [236, 265] on img at bounding box center [238, 264] width 68 height 31
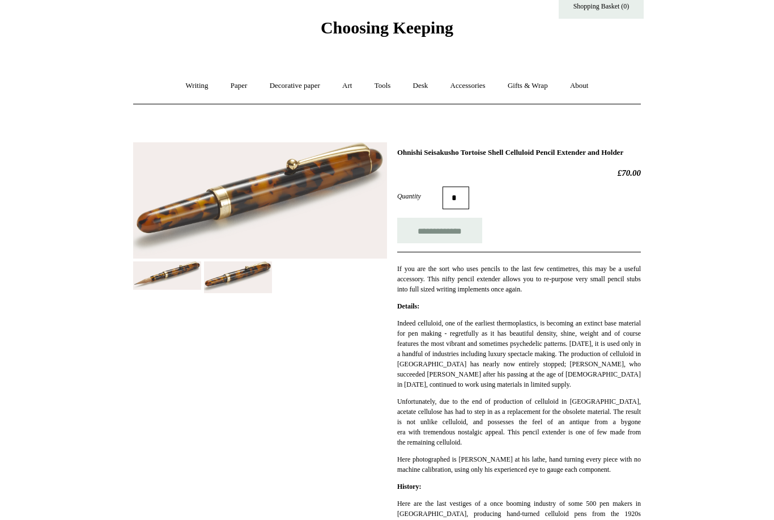
click at [172, 274] on img at bounding box center [167, 275] width 68 height 28
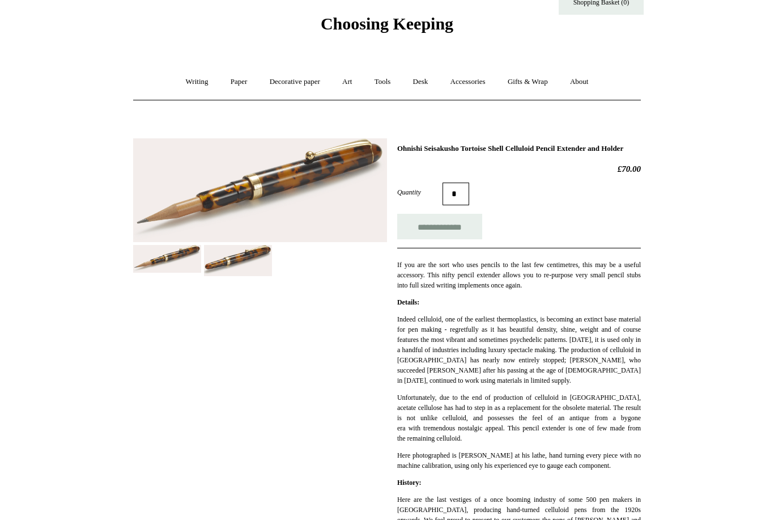
scroll to position [0, 0]
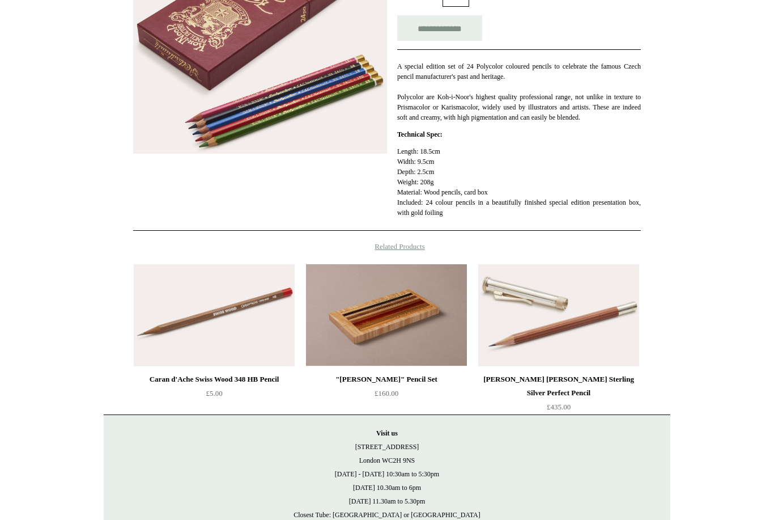
scroll to position [279, 0]
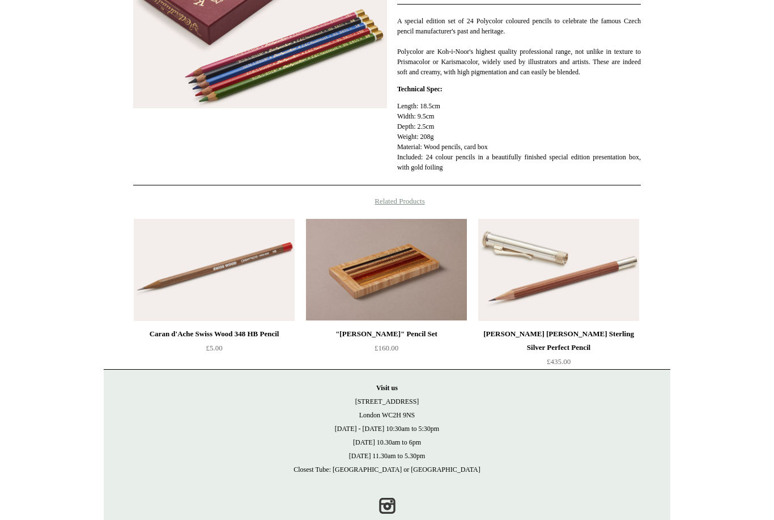
click at [563, 346] on div "[PERSON_NAME] [PERSON_NAME] Sterling Silver Perfect Pencil" at bounding box center [558, 340] width 155 height 27
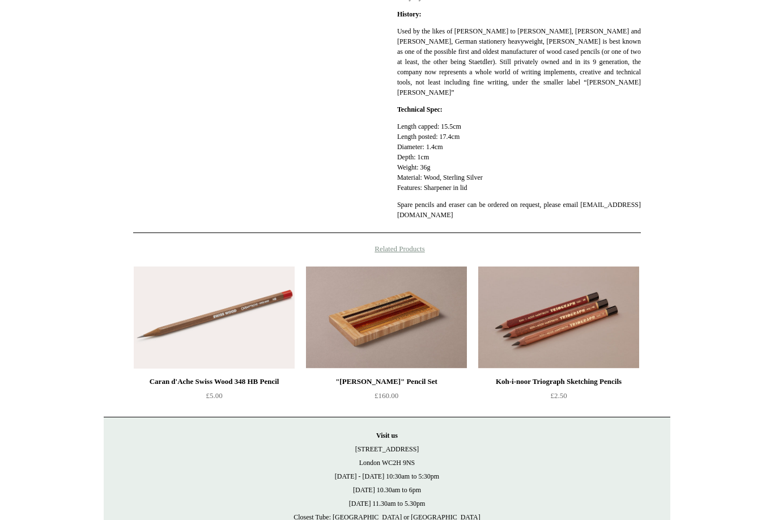
scroll to position [517, 0]
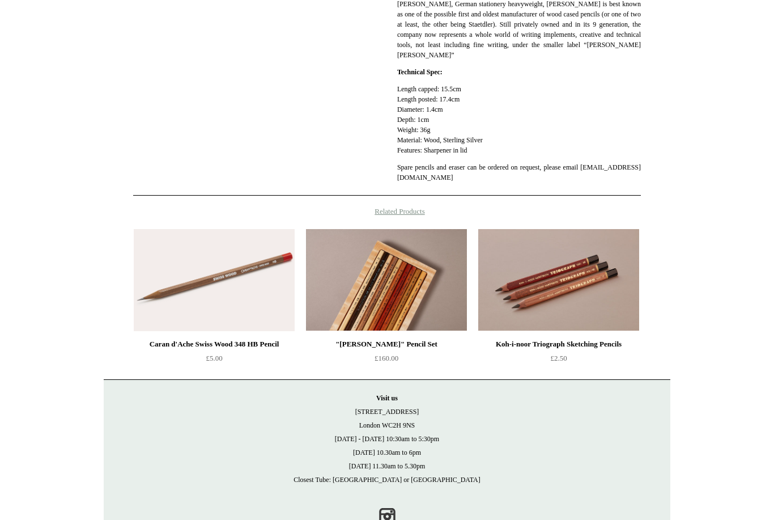
click at [415, 291] on img at bounding box center [386, 280] width 161 height 102
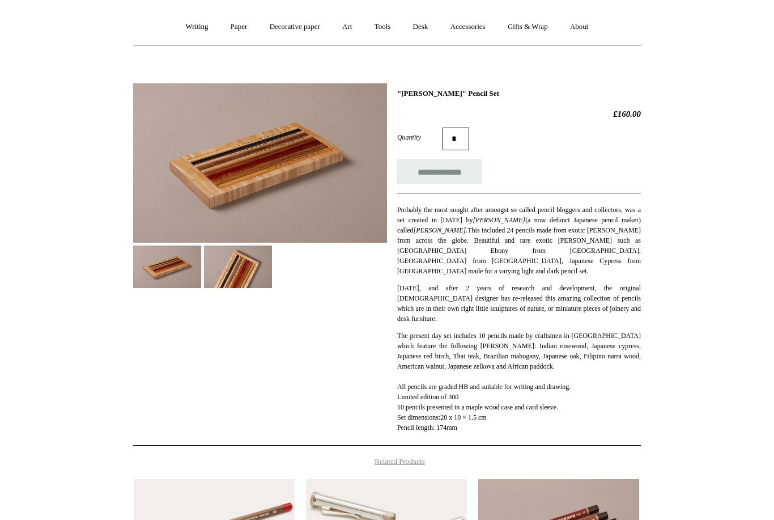
scroll to position [91, 0]
click at [235, 274] on img at bounding box center [238, 266] width 68 height 42
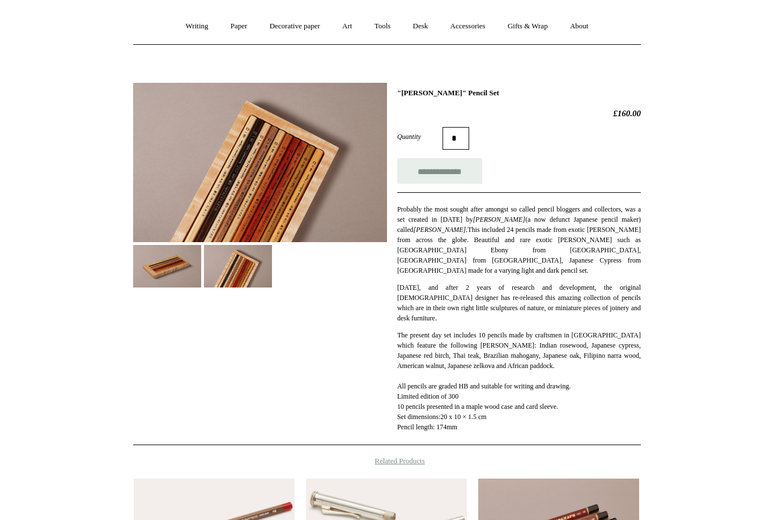
click at [168, 274] on img at bounding box center [167, 266] width 68 height 42
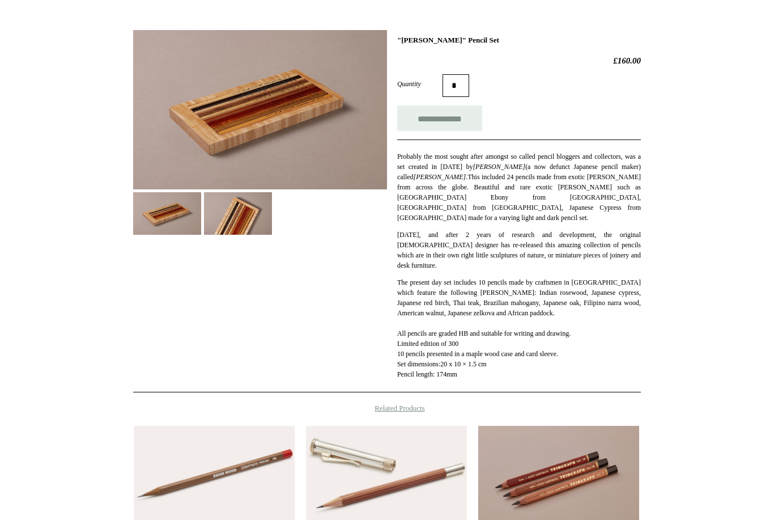
scroll to position [0, 0]
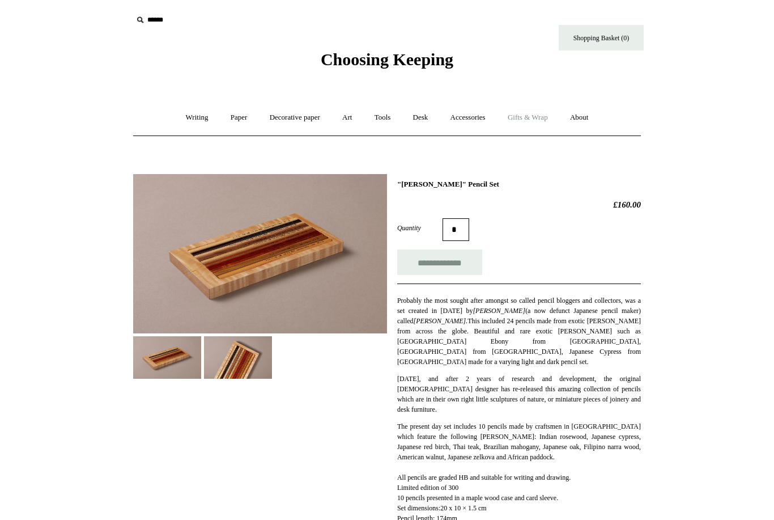
click at [533, 121] on link "Gifts & Wrap +" at bounding box center [527, 118] width 61 height 30
